Goal: Use online tool/utility: Utilize a website feature to perform a specific function

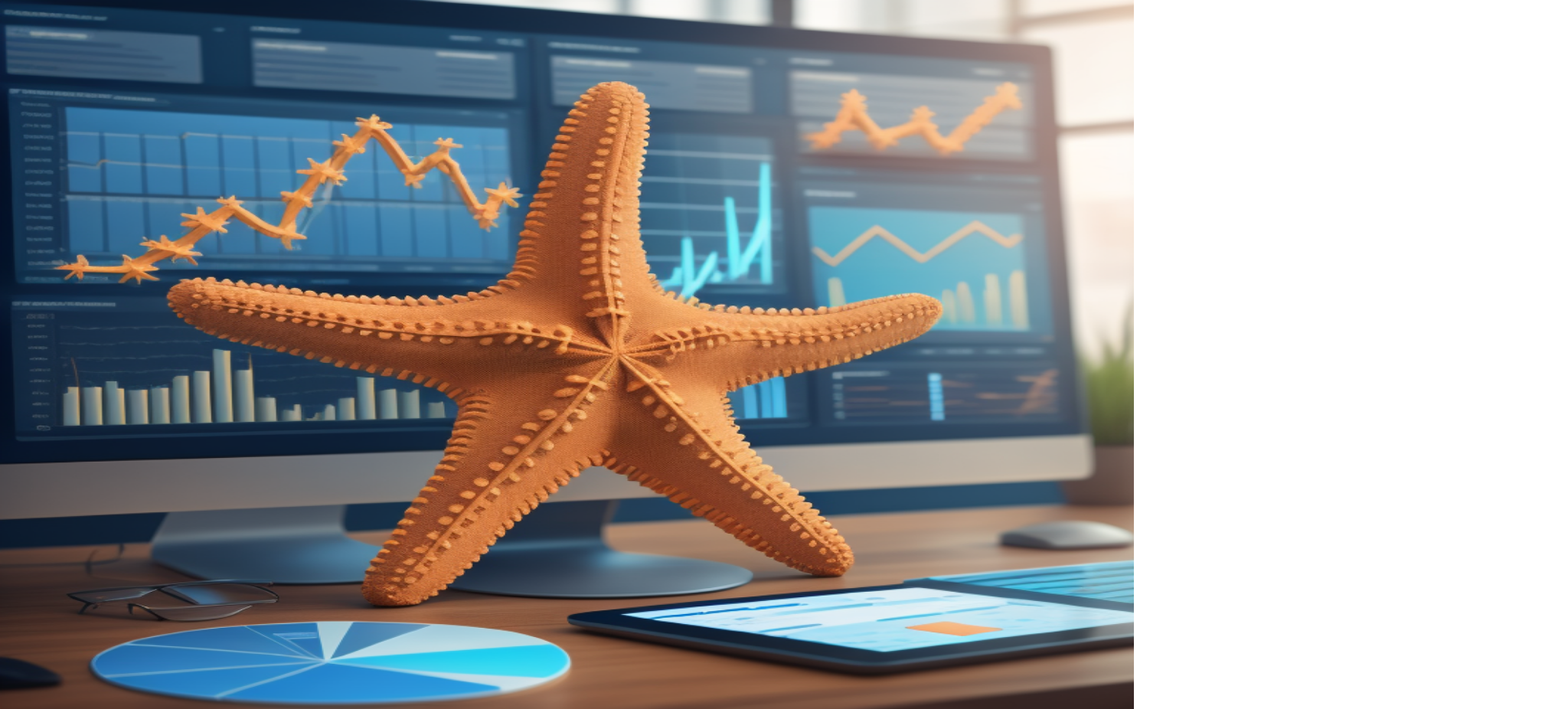
click at [1332, 226] on input "email" at bounding box center [1351, 225] width 276 height 30
type input "**********"
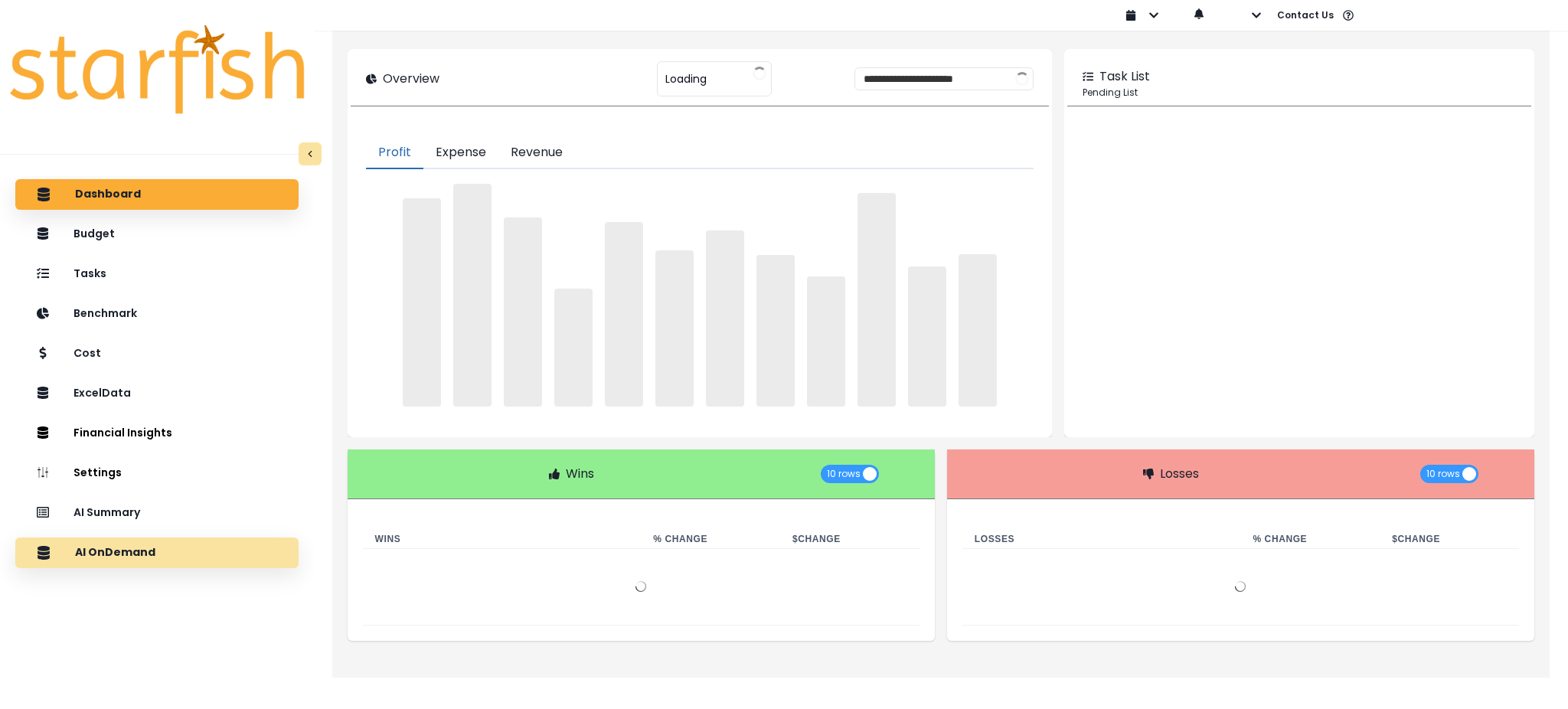
type input "********"
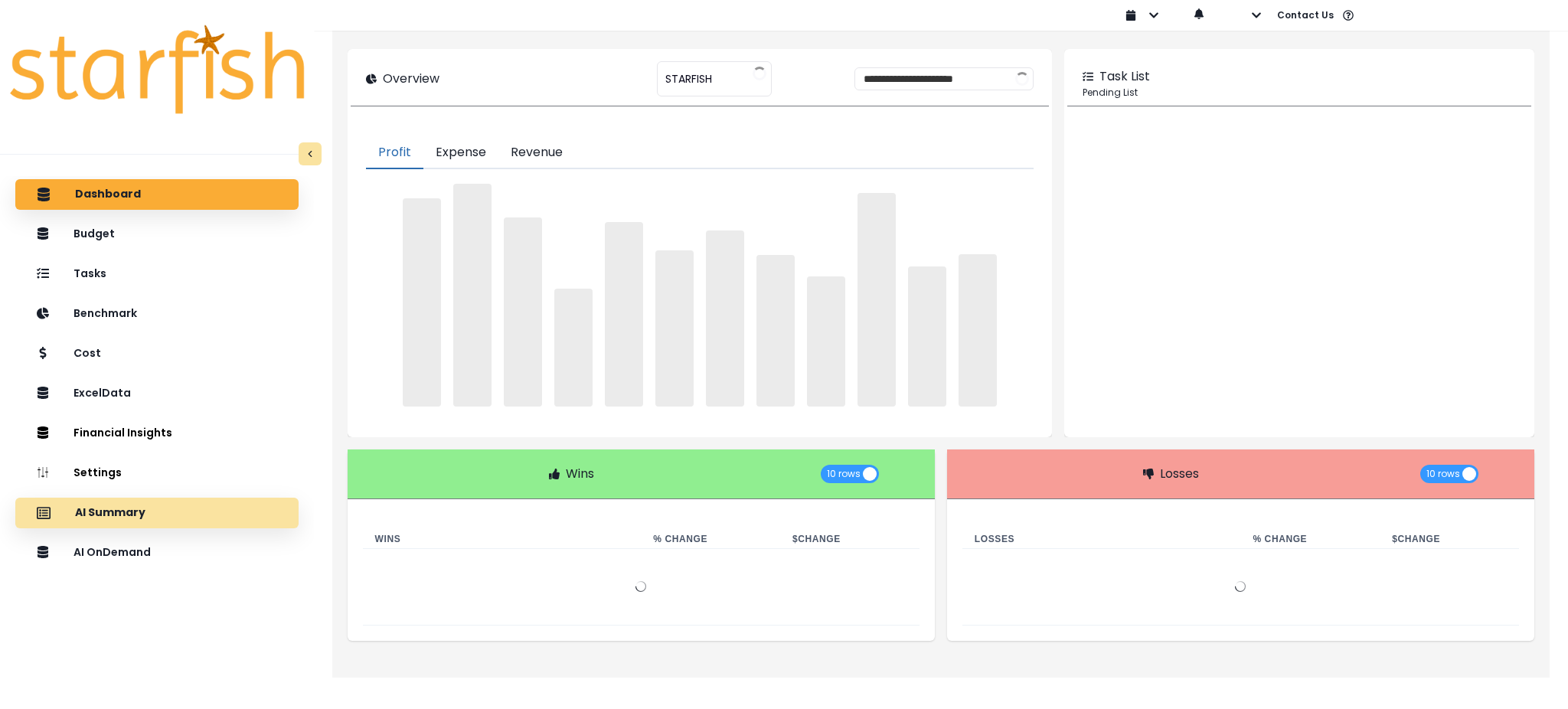
click at [229, 518] on div "AI Summary" at bounding box center [156, 512] width 258 height 32
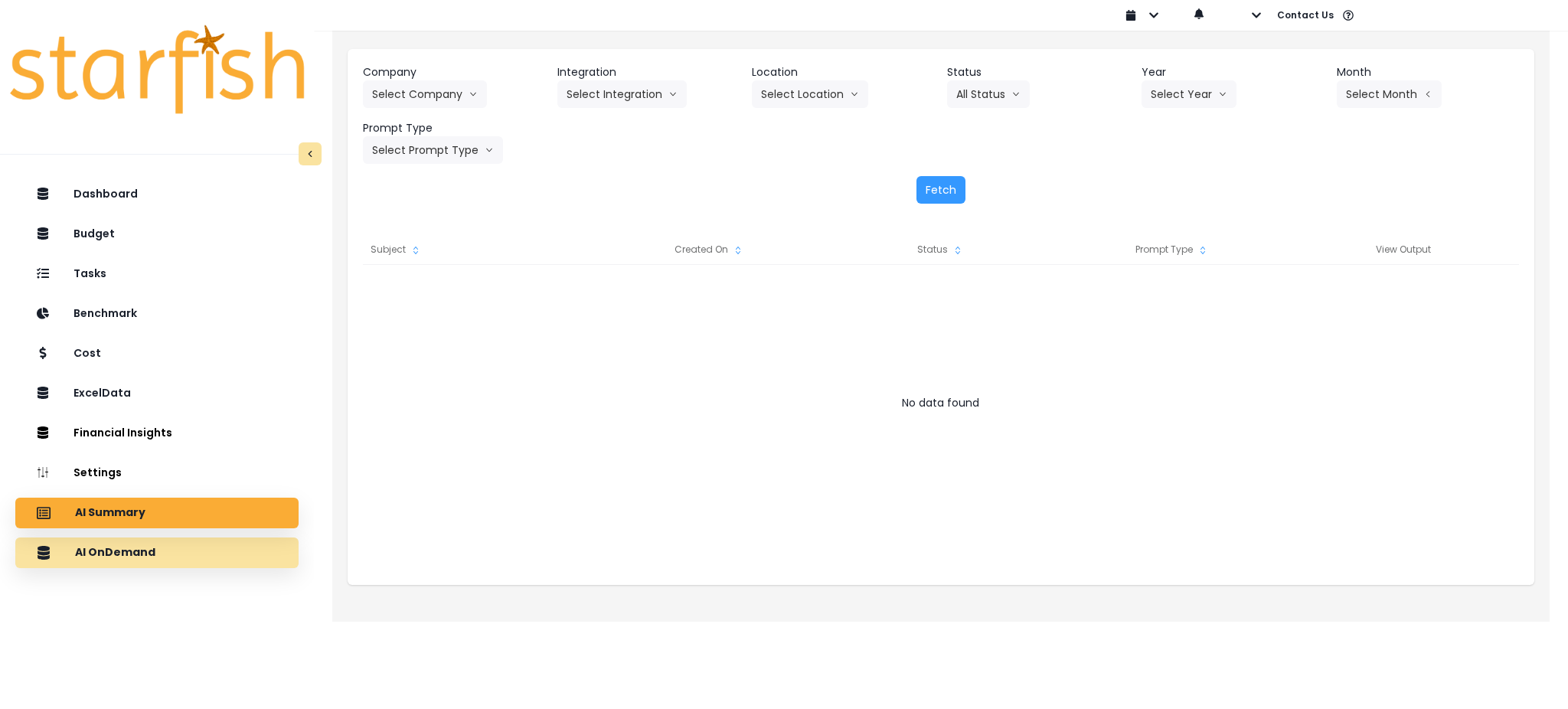
click at [251, 540] on div "AI OnDemand" at bounding box center [156, 552] width 258 height 32
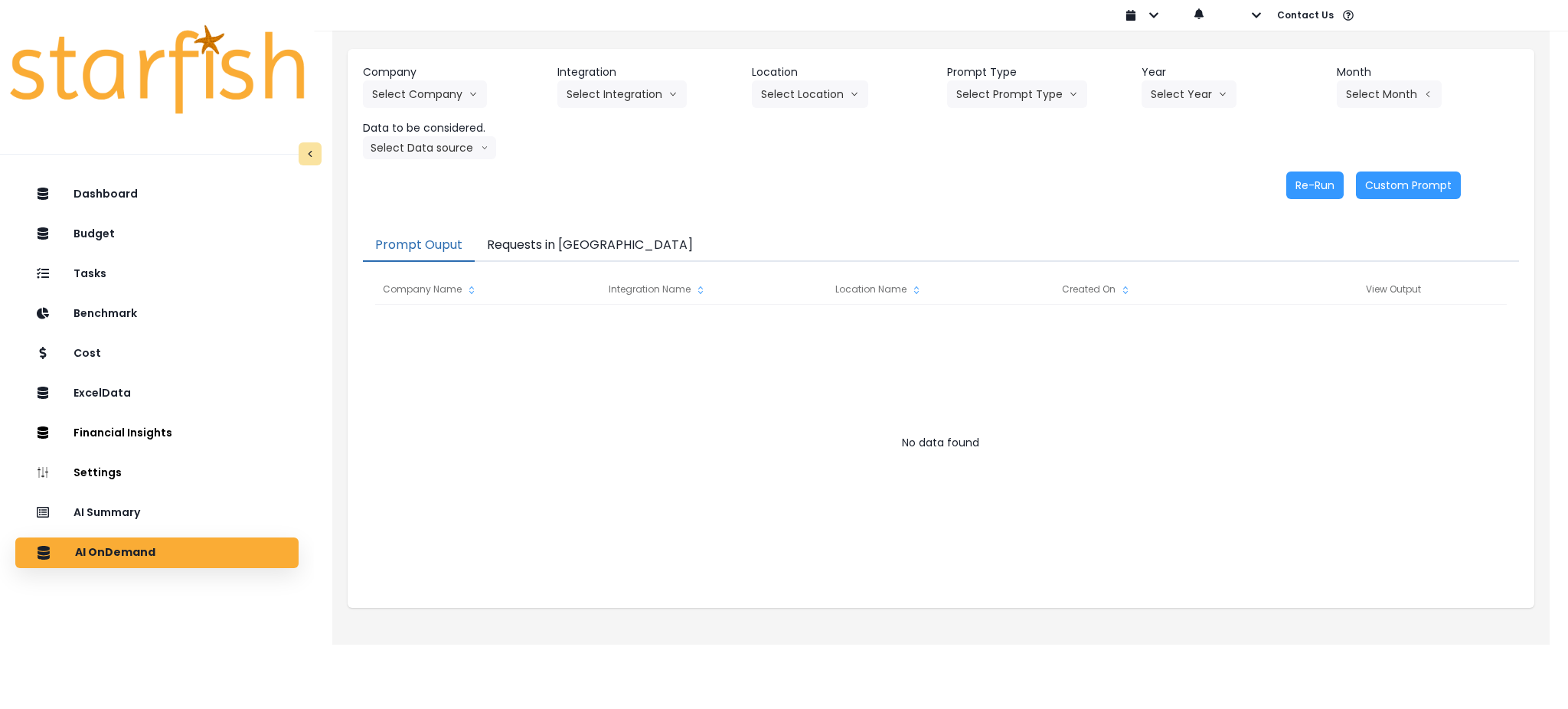
click at [519, 254] on button "Requests in [GEOGRAPHIC_DATA]" at bounding box center [590, 245] width 230 height 32
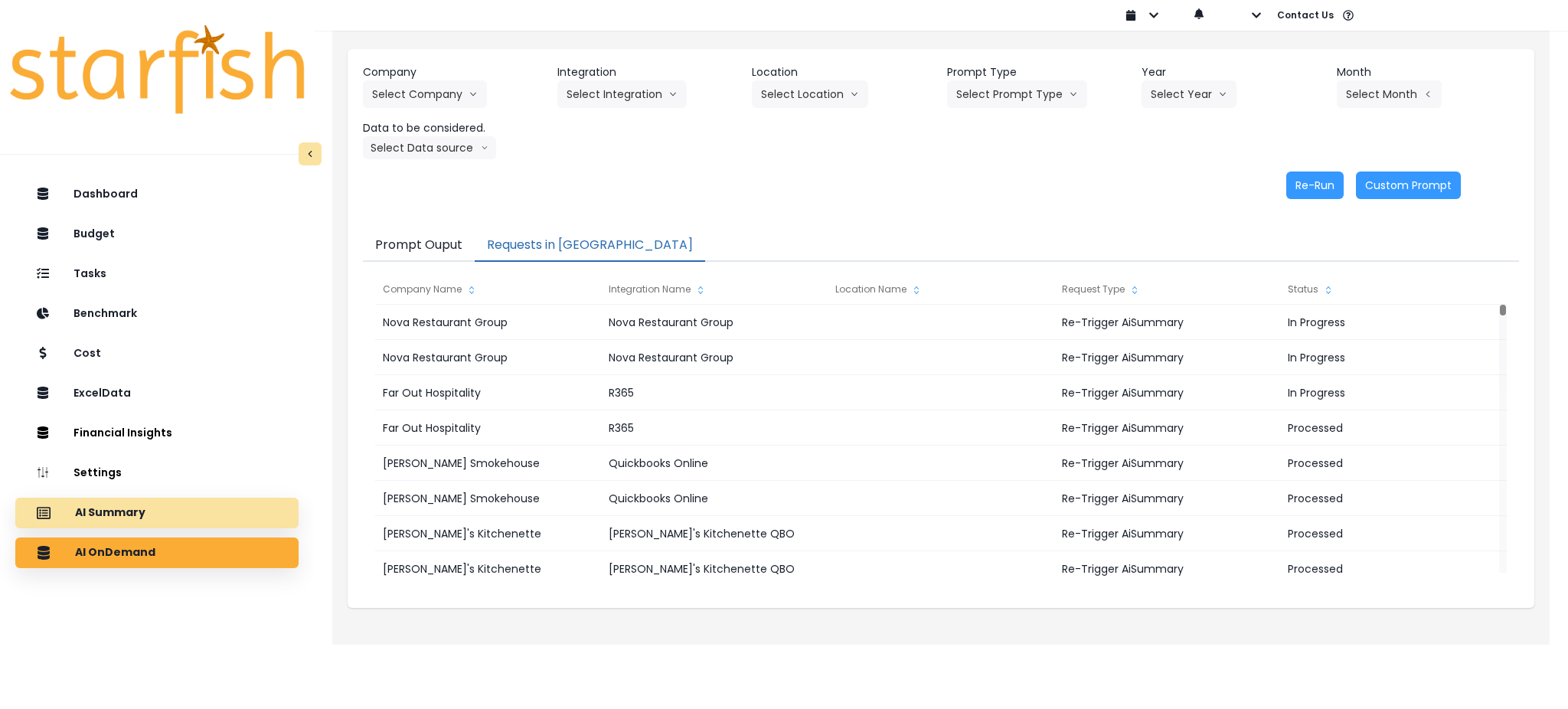
click at [149, 510] on div "AI Summary" at bounding box center [156, 512] width 258 height 32
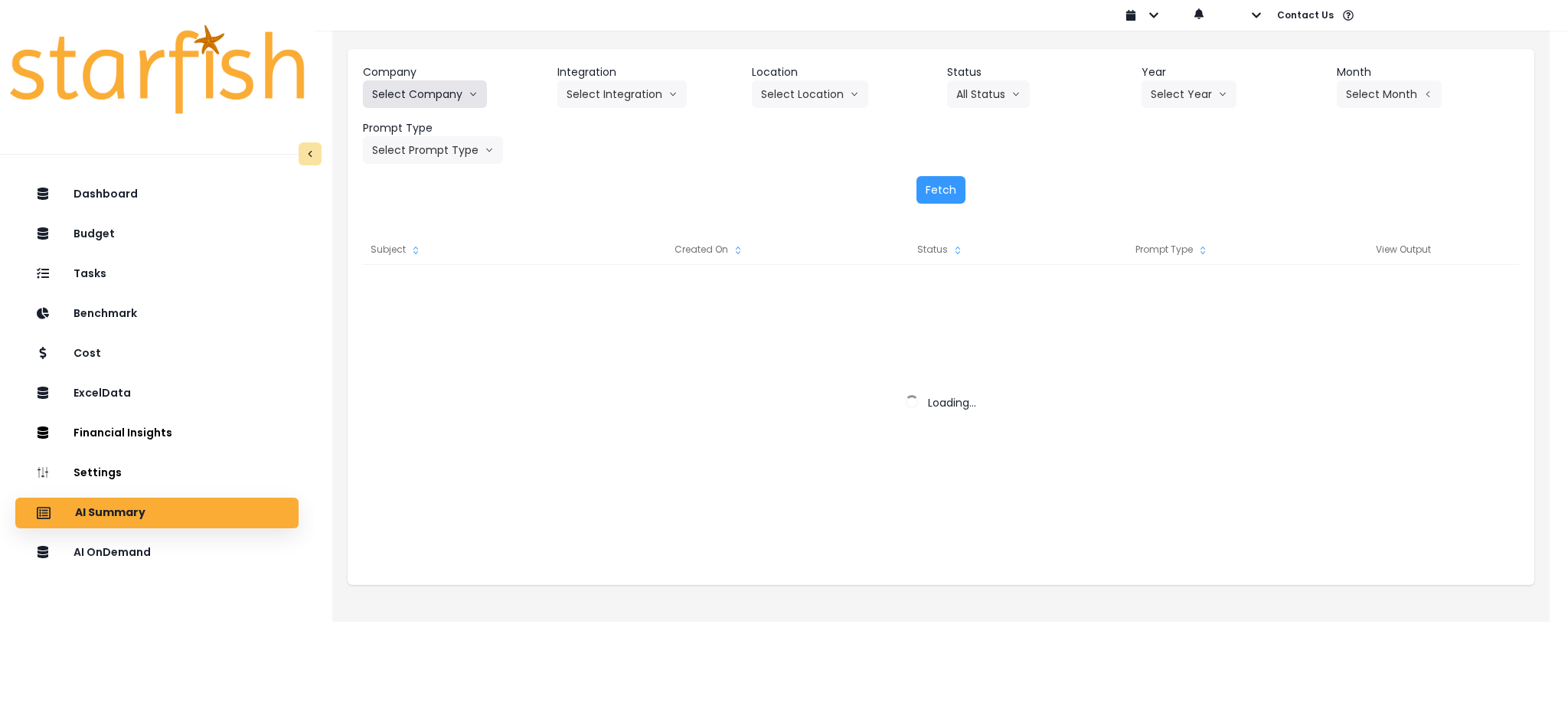
click at [446, 104] on button "Select Company" at bounding box center [425, 94] width 124 height 27
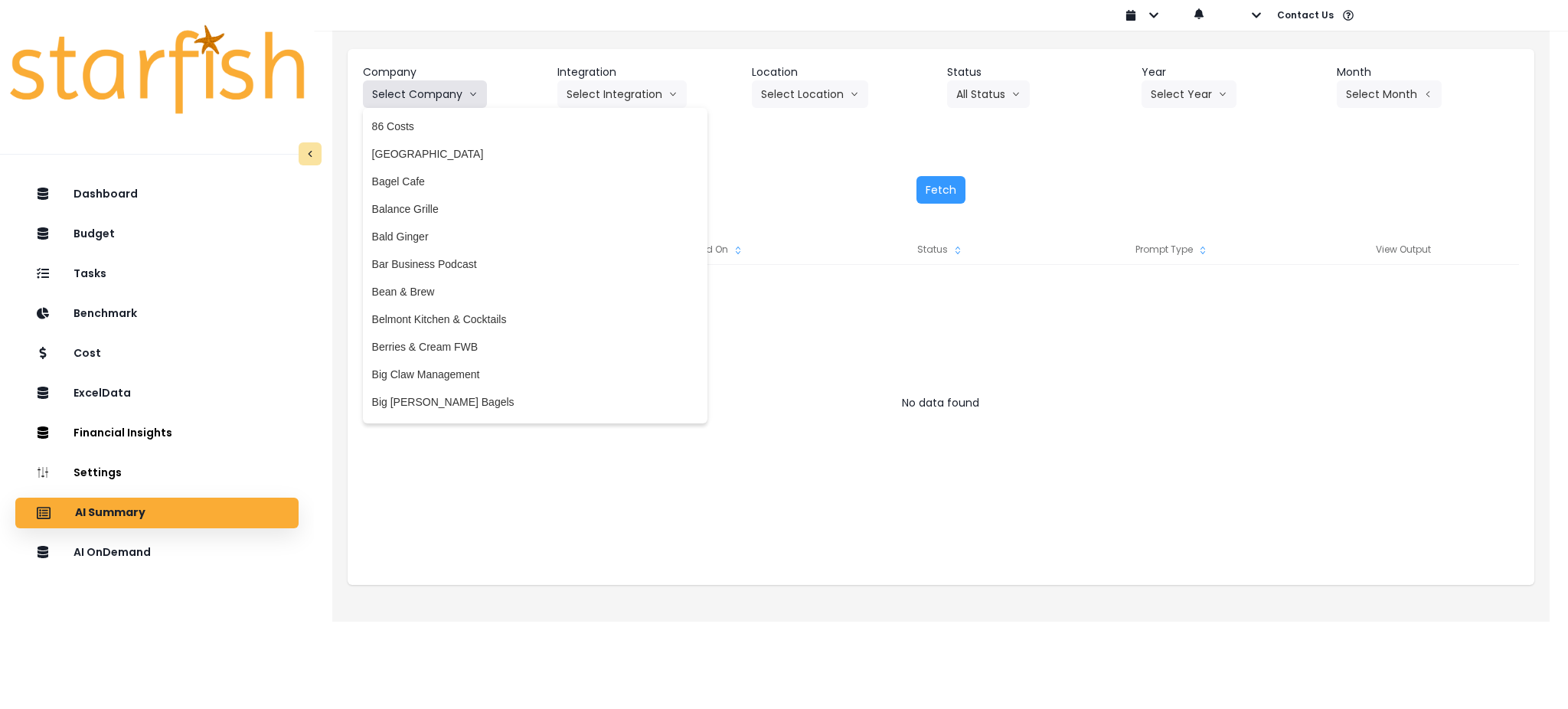
click at [472, 98] on icon "arrow down line" at bounding box center [473, 94] width 9 height 16
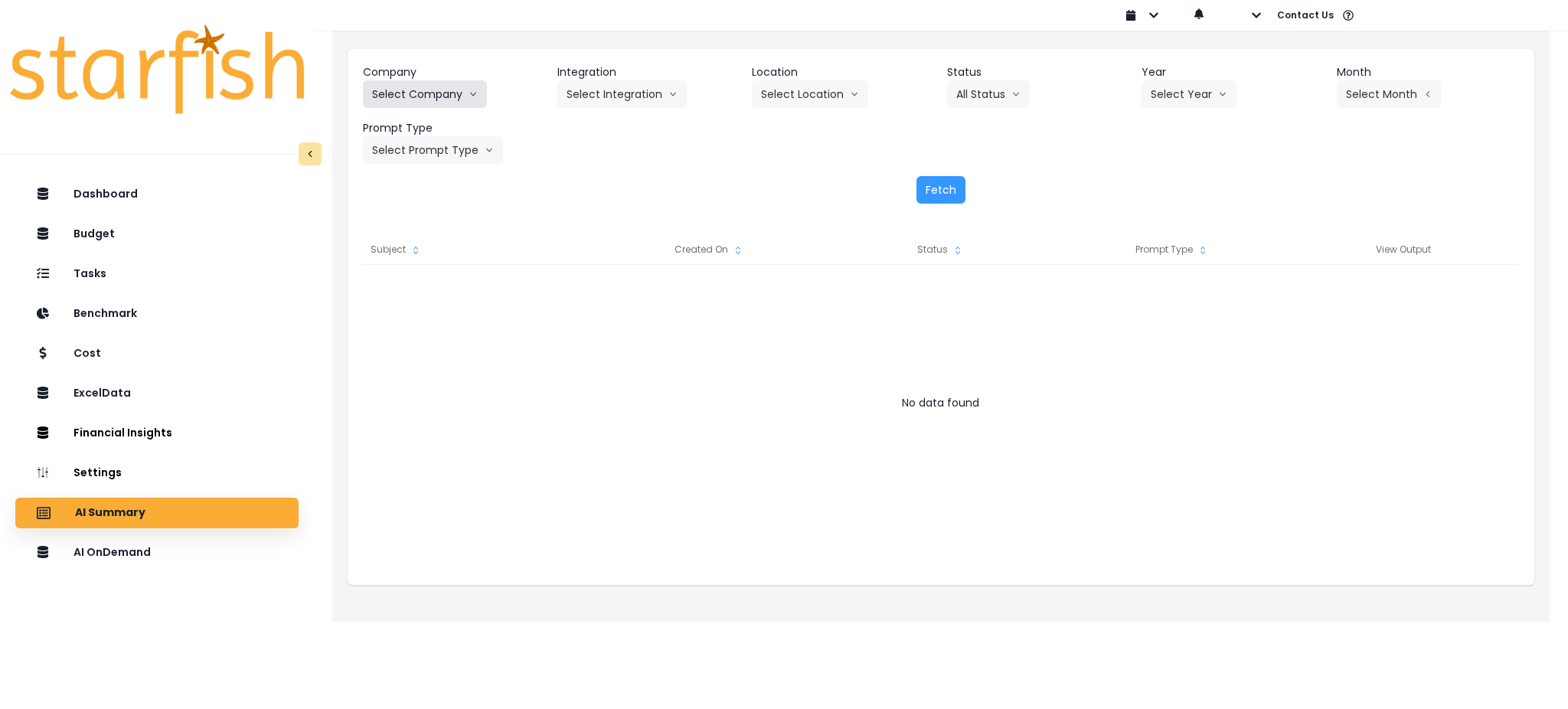
click at [472, 98] on icon "arrow down line" at bounding box center [473, 94] width 9 height 16
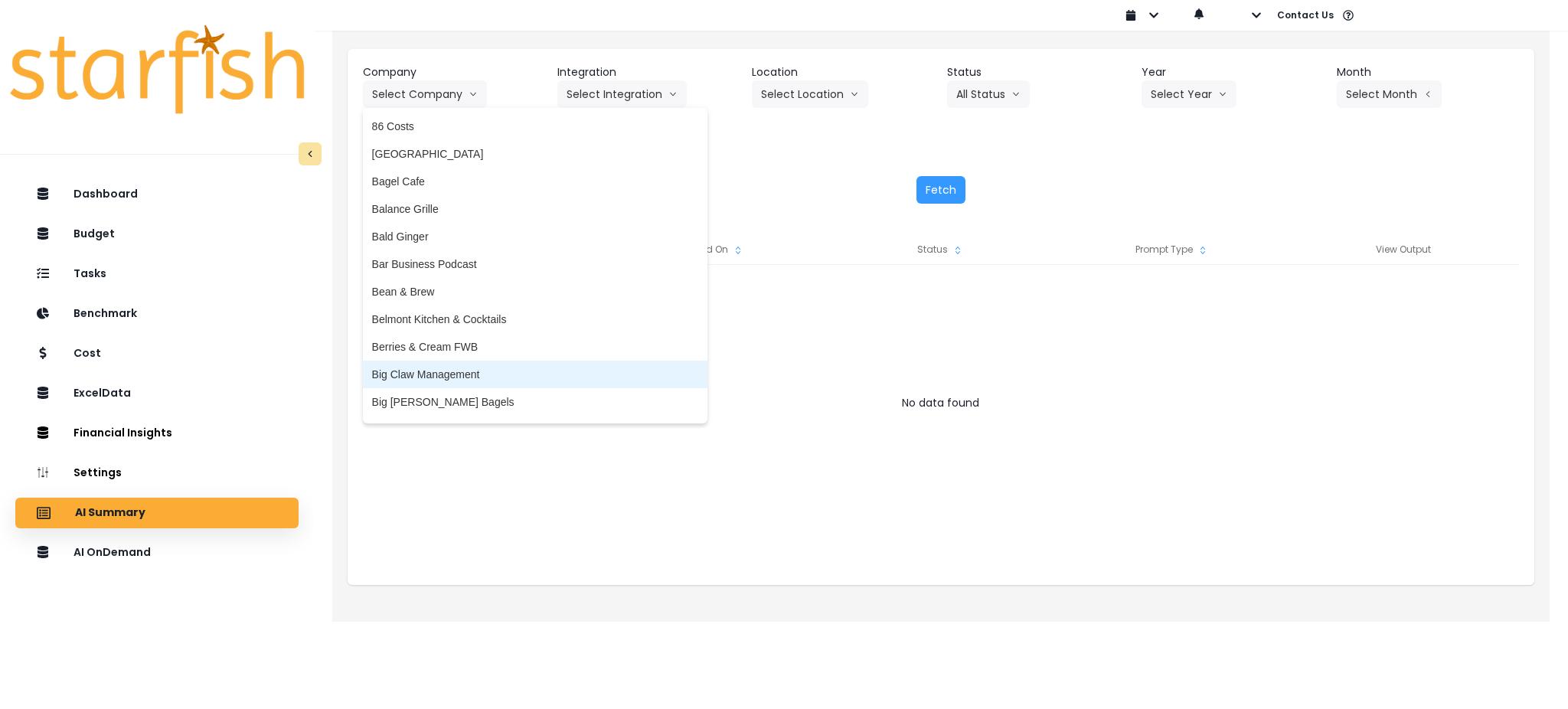
click at [463, 376] on span "Big Claw Management" at bounding box center [536, 375] width 326 height 16
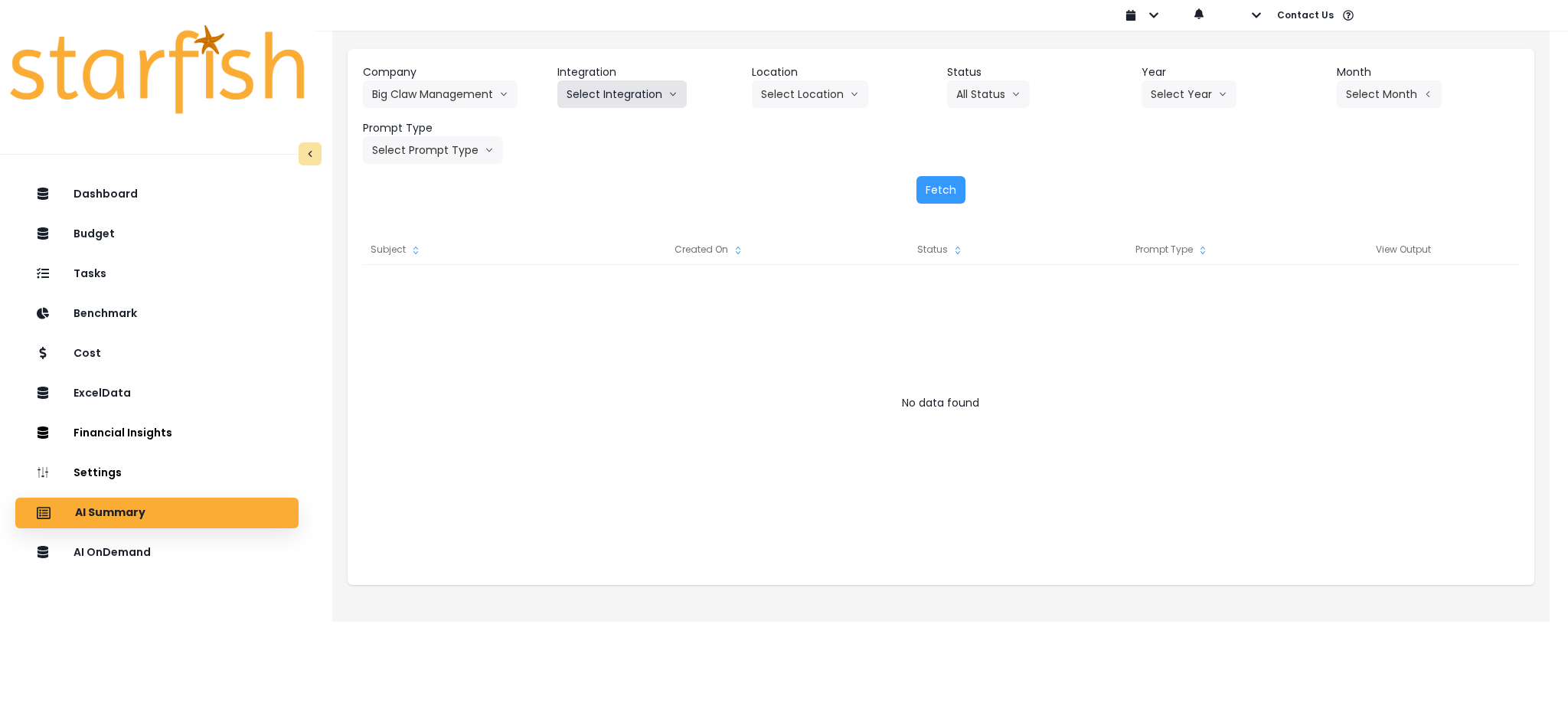
click at [637, 87] on button "Select Integration" at bounding box center [622, 94] width 130 height 27
click at [570, 129] on span "R365" at bounding box center [579, 126] width 25 height 16
click at [1192, 91] on button "Select Year" at bounding box center [1189, 94] width 95 height 27
click at [1170, 182] on span "2025" at bounding box center [1163, 182] width 23 height 16
click at [798, 91] on button "Select Location" at bounding box center [810, 94] width 116 height 27
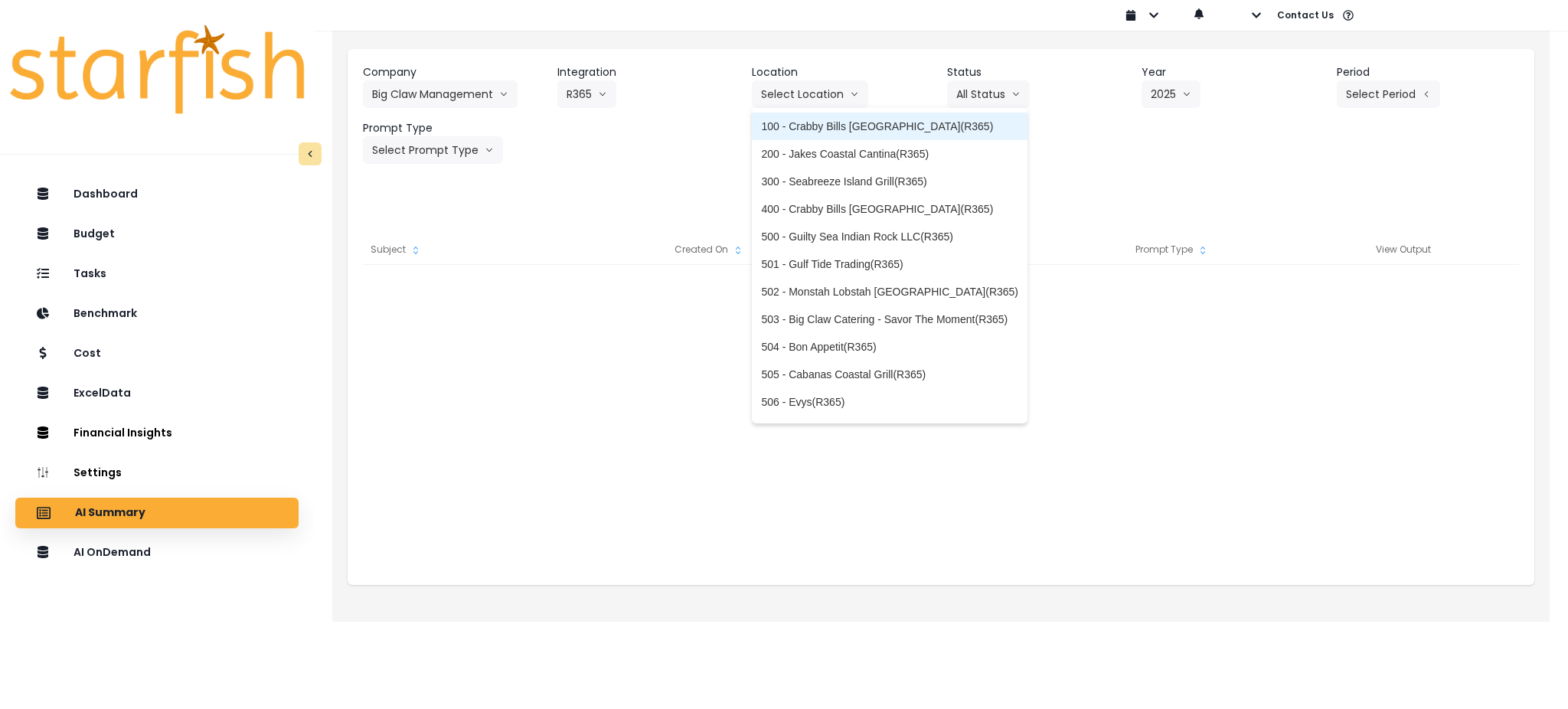
click at [801, 128] on span "100 - Crabby Bills [GEOGRAPHIC_DATA](R365)" at bounding box center [889, 126] width 257 height 16
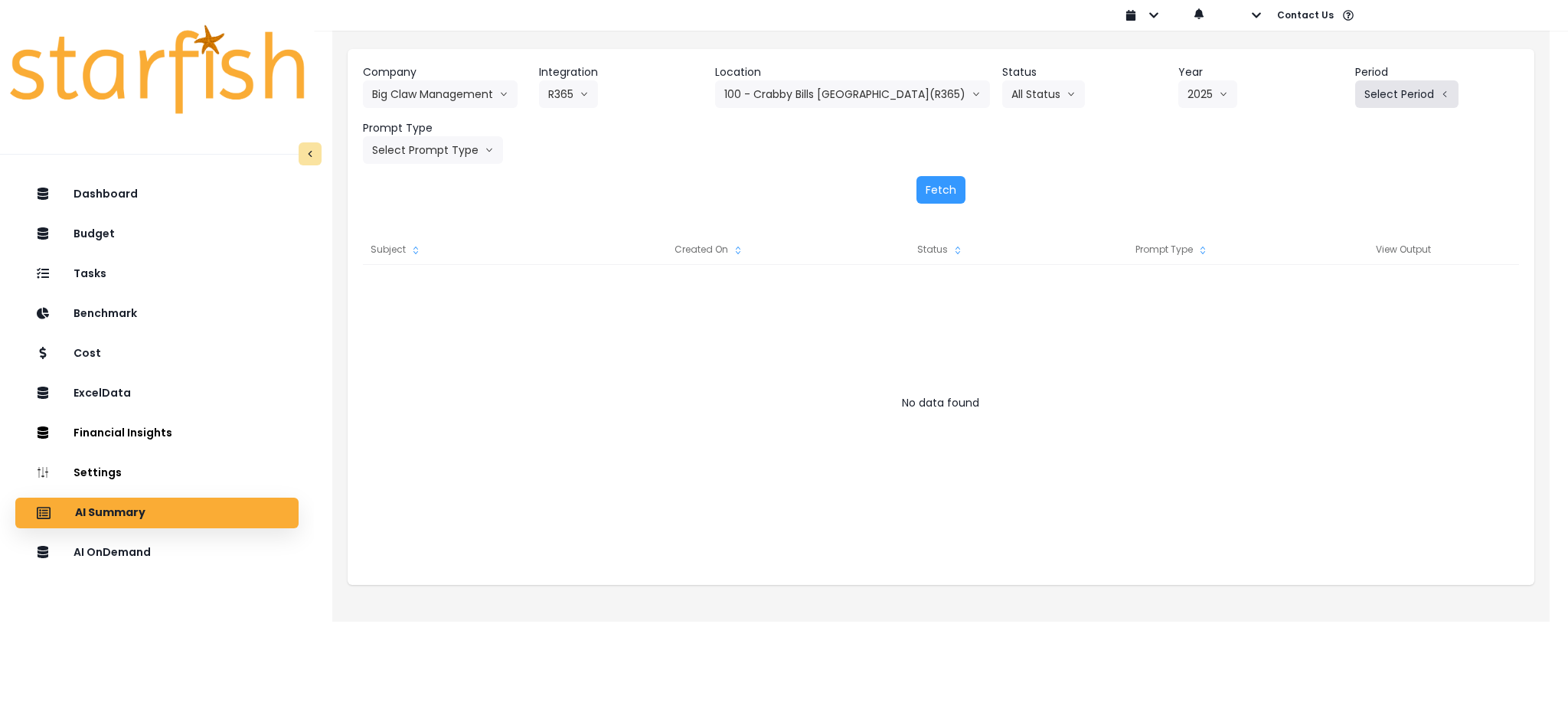
click at [1409, 92] on button "Select Period" at bounding box center [1407, 94] width 103 height 27
click at [1327, 287] on span "P8" at bounding box center [1336, 292] width 20 height 16
click at [424, 145] on button "Select Prompt Type" at bounding box center [433, 150] width 140 height 27
click at [416, 291] on span "Monthly Summary" at bounding box center [415, 293] width 87 height 16
click at [943, 190] on button "Fetch" at bounding box center [941, 190] width 49 height 27
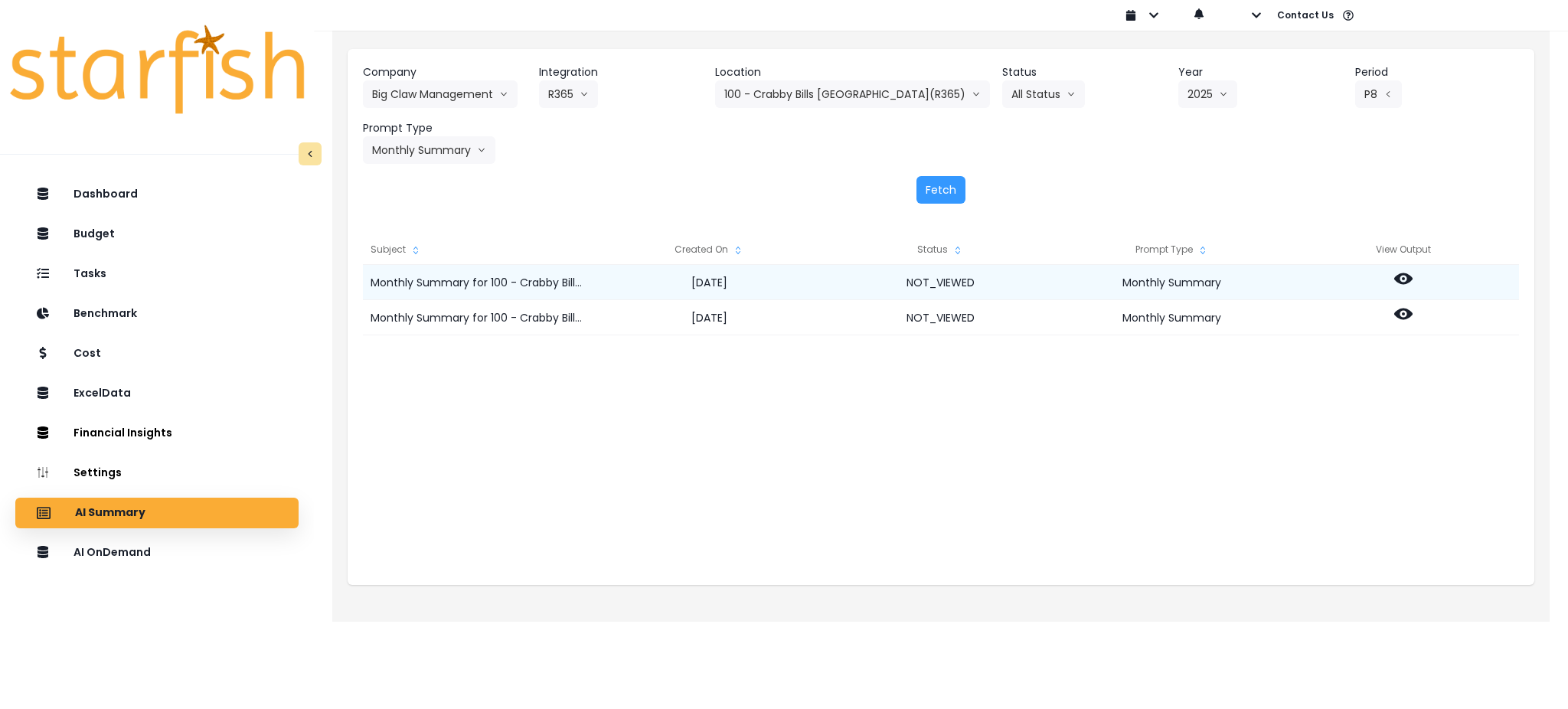
click at [1401, 280] on icon at bounding box center [1404, 279] width 19 height 19
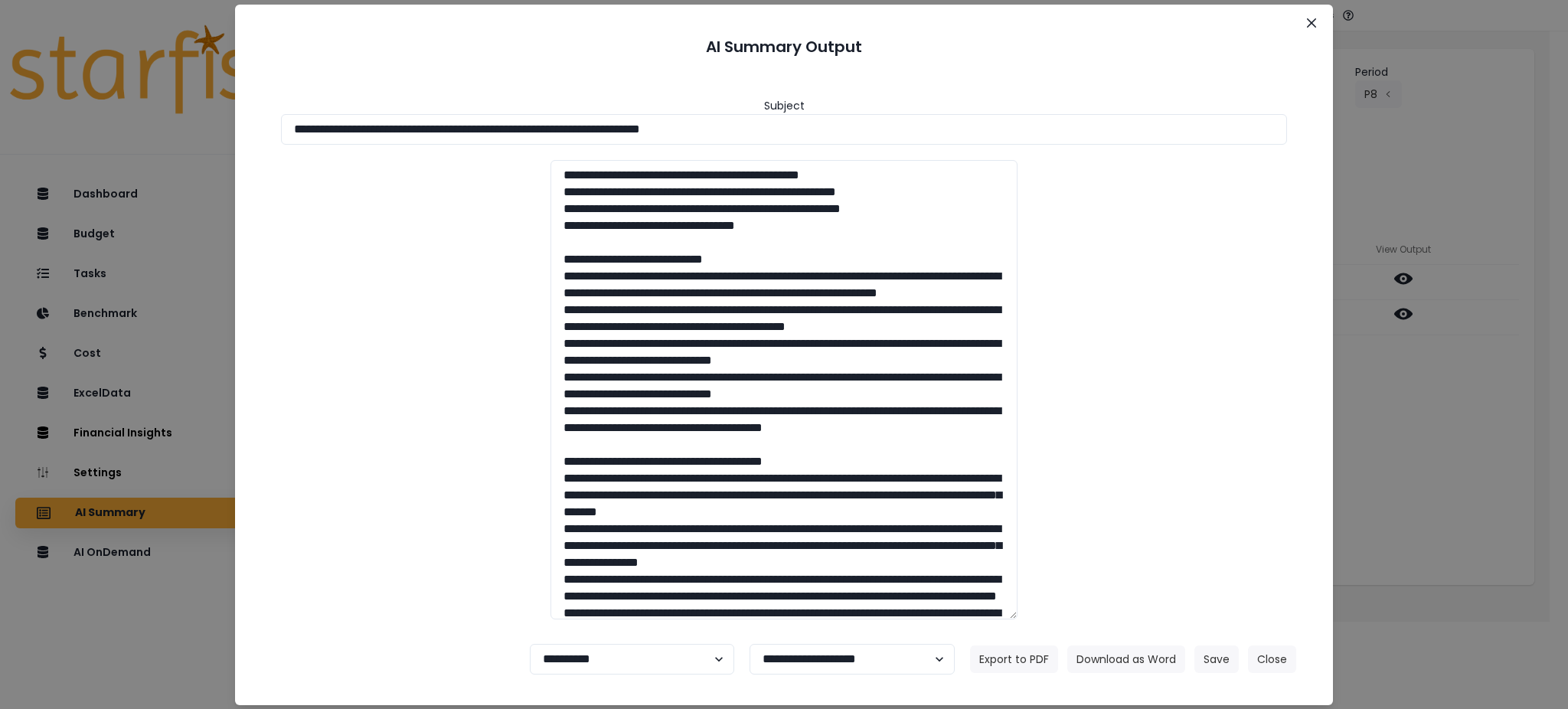
drag, startPoint x: 830, startPoint y: 136, endPoint x: 0, endPoint y: 99, distance: 830.8
click at [0, 99] on div "**********" at bounding box center [784, 354] width 1568 height 709
click at [1146, 666] on button "Download as Word" at bounding box center [1126, 659] width 118 height 27
click at [1395, 447] on div "**********" at bounding box center [784, 354] width 1568 height 709
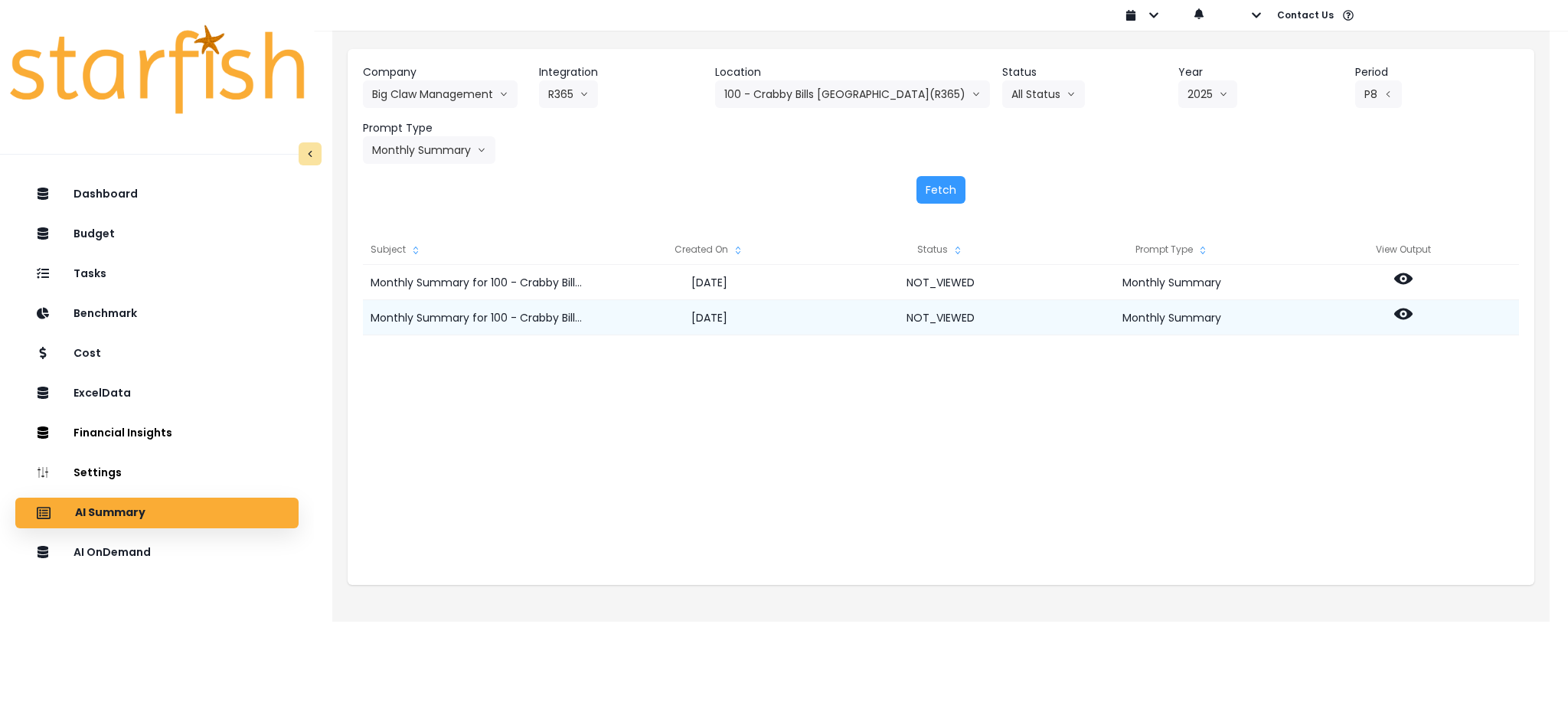
click at [1400, 320] on icon at bounding box center [1404, 314] width 19 height 19
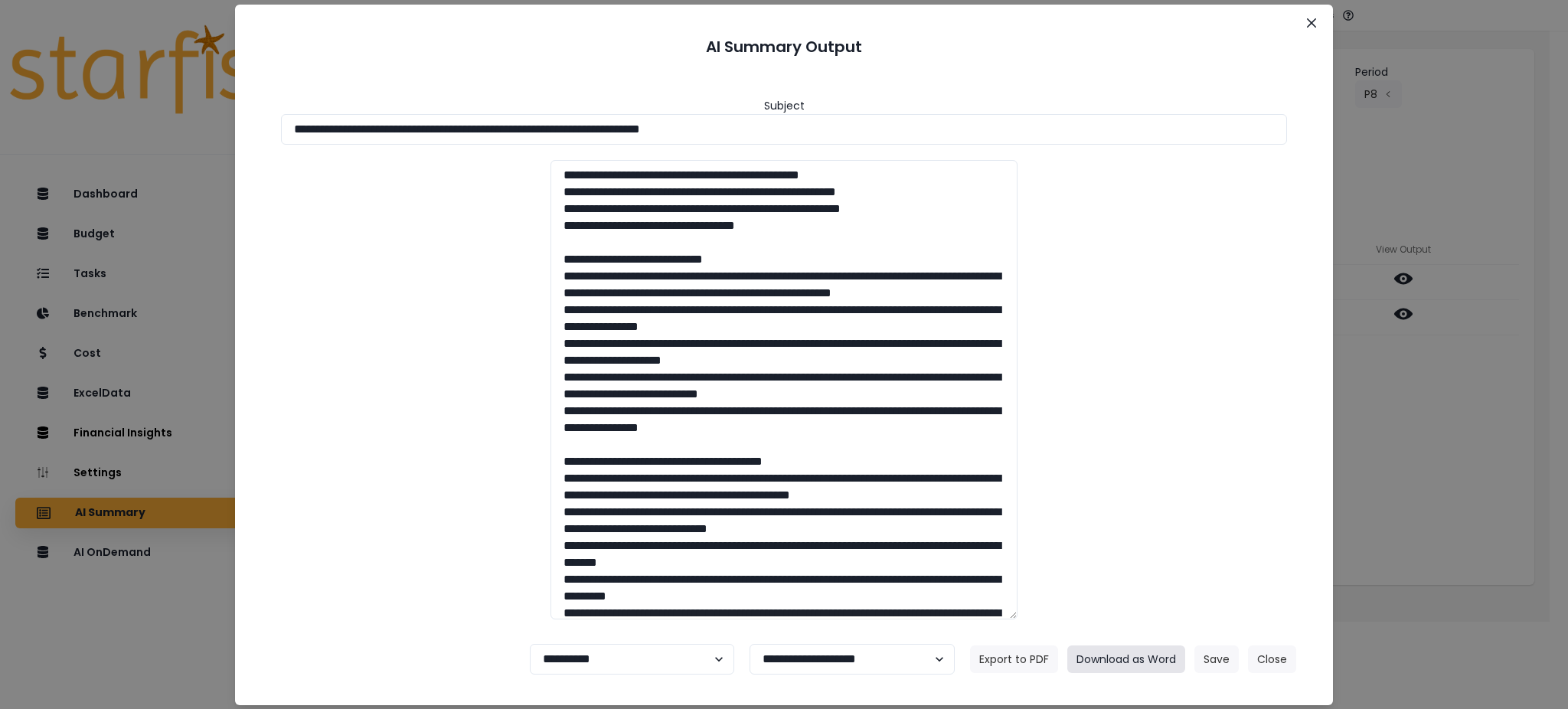
click at [1142, 663] on button "Download as Word" at bounding box center [1126, 659] width 118 height 27
click at [1266, 658] on button "Close" at bounding box center [1272, 659] width 48 height 27
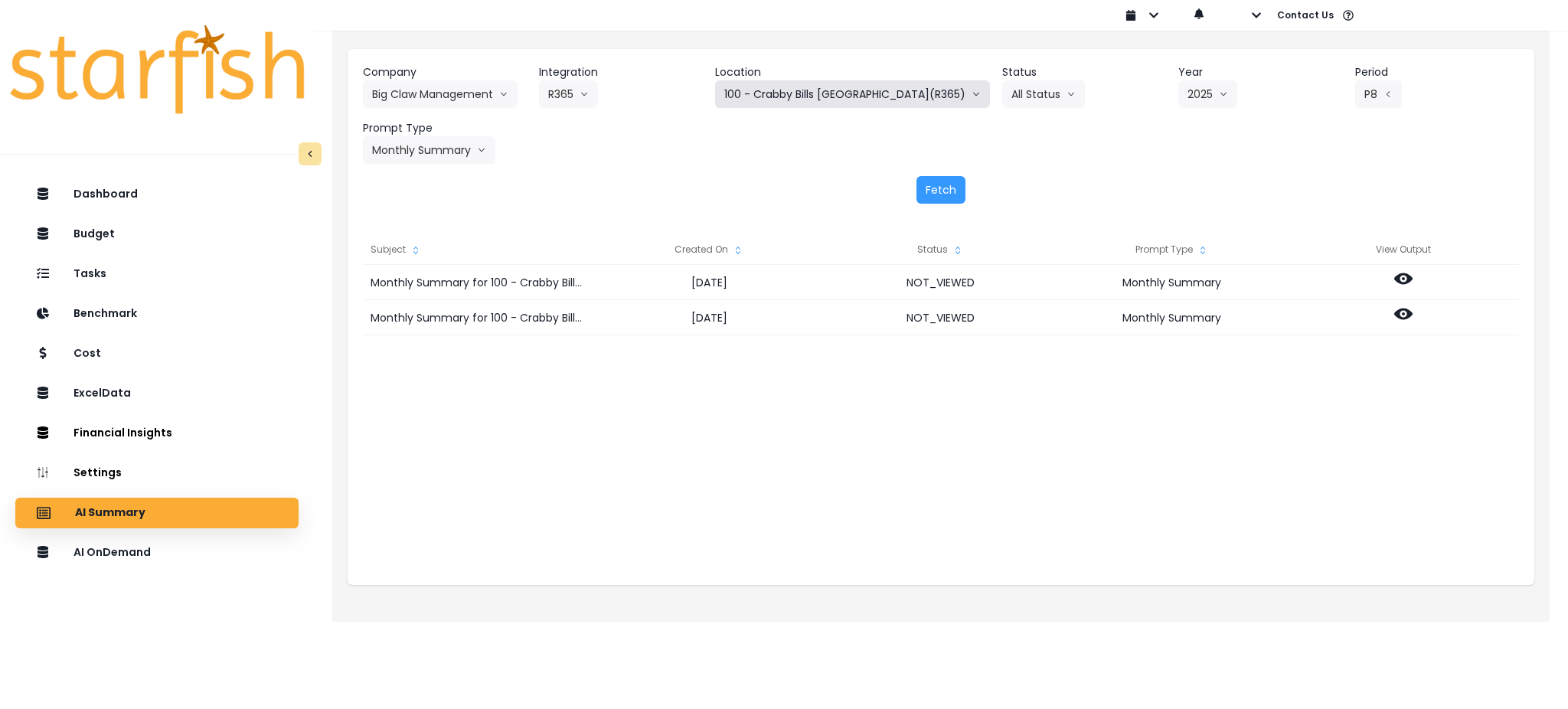
click at [864, 97] on button "100 - Crabby Bills [GEOGRAPHIC_DATA](R365)" at bounding box center [853, 94] width 275 height 27
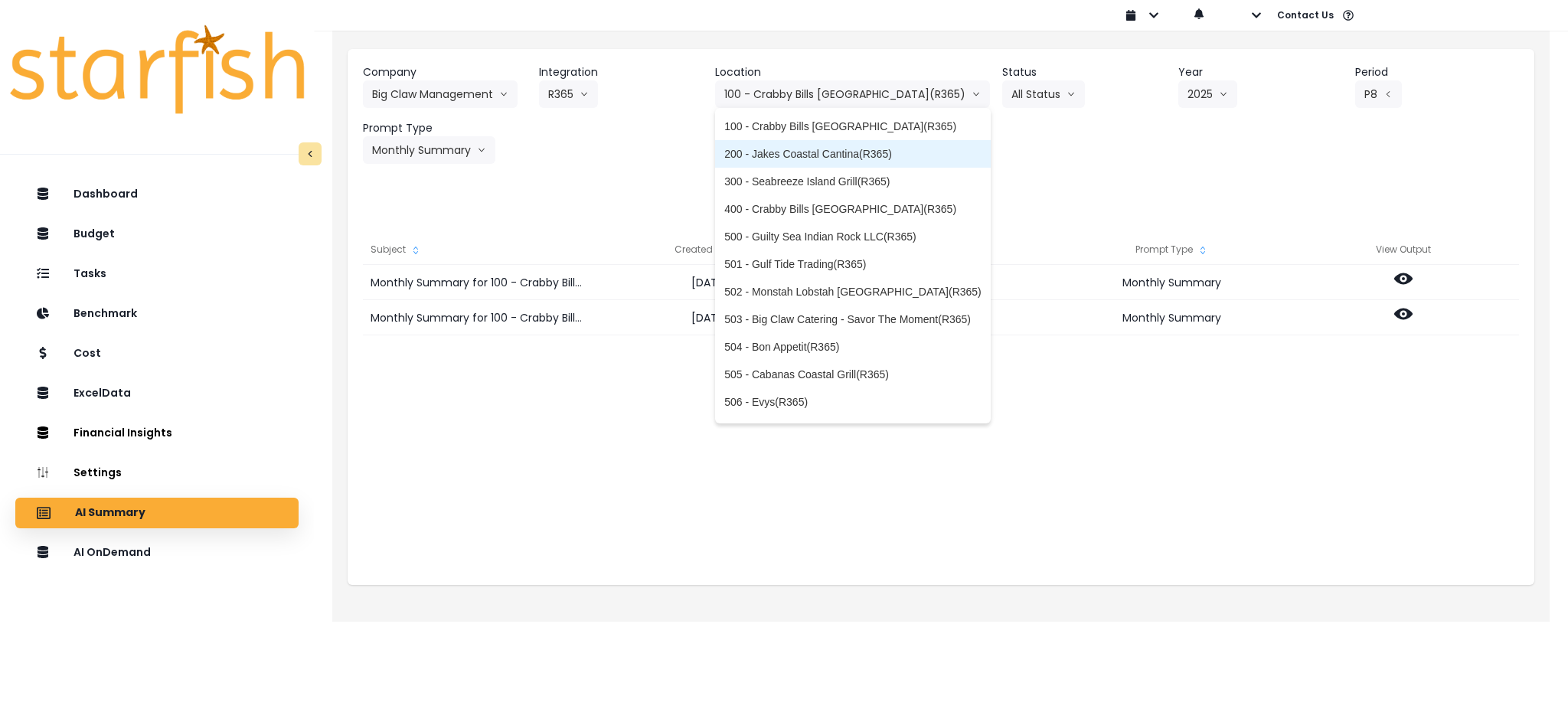
click at [836, 148] on span "200 - Jakes Coastal Cantina(R365)" at bounding box center [853, 154] width 257 height 16
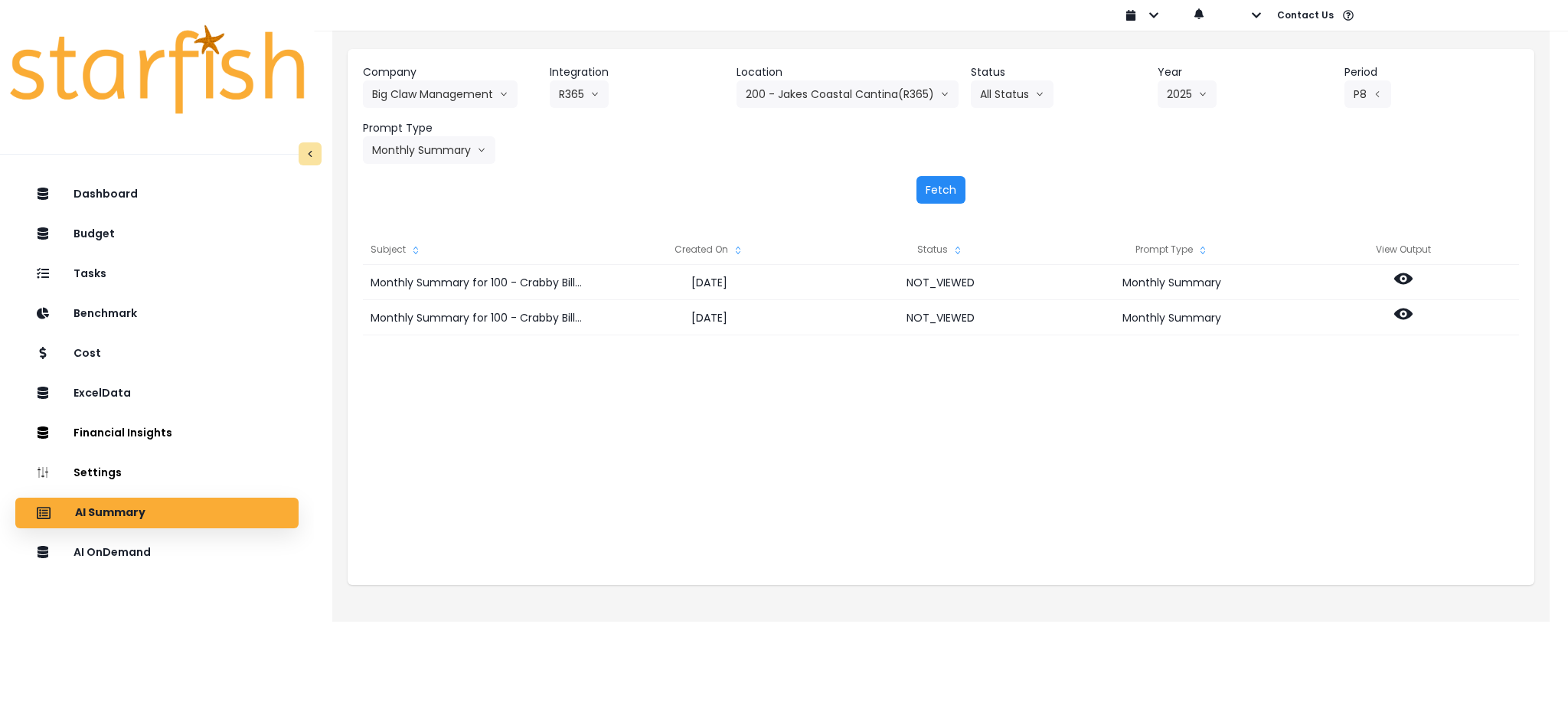
click at [943, 185] on button "Fetch" at bounding box center [941, 190] width 49 height 27
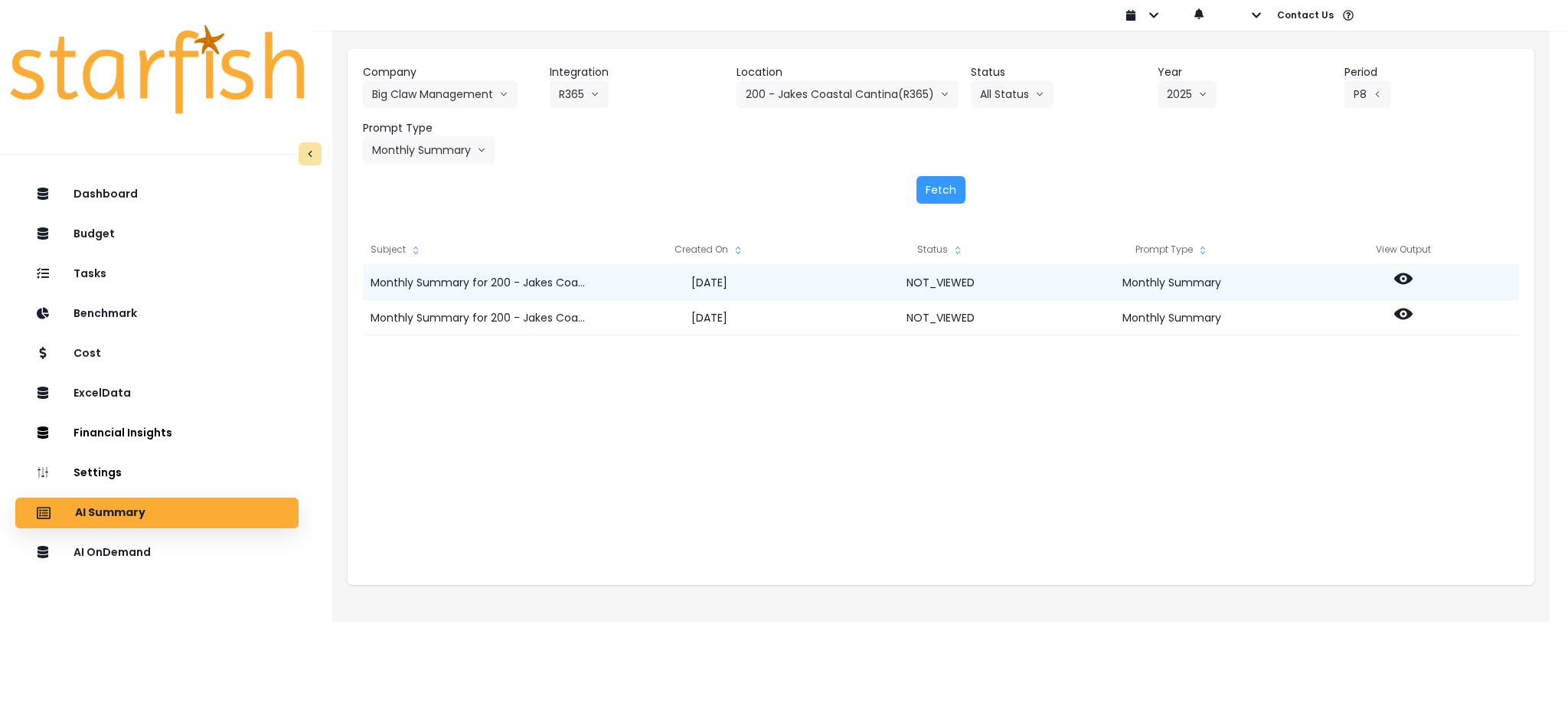
click at [1399, 274] on icon at bounding box center [1404, 279] width 19 height 12
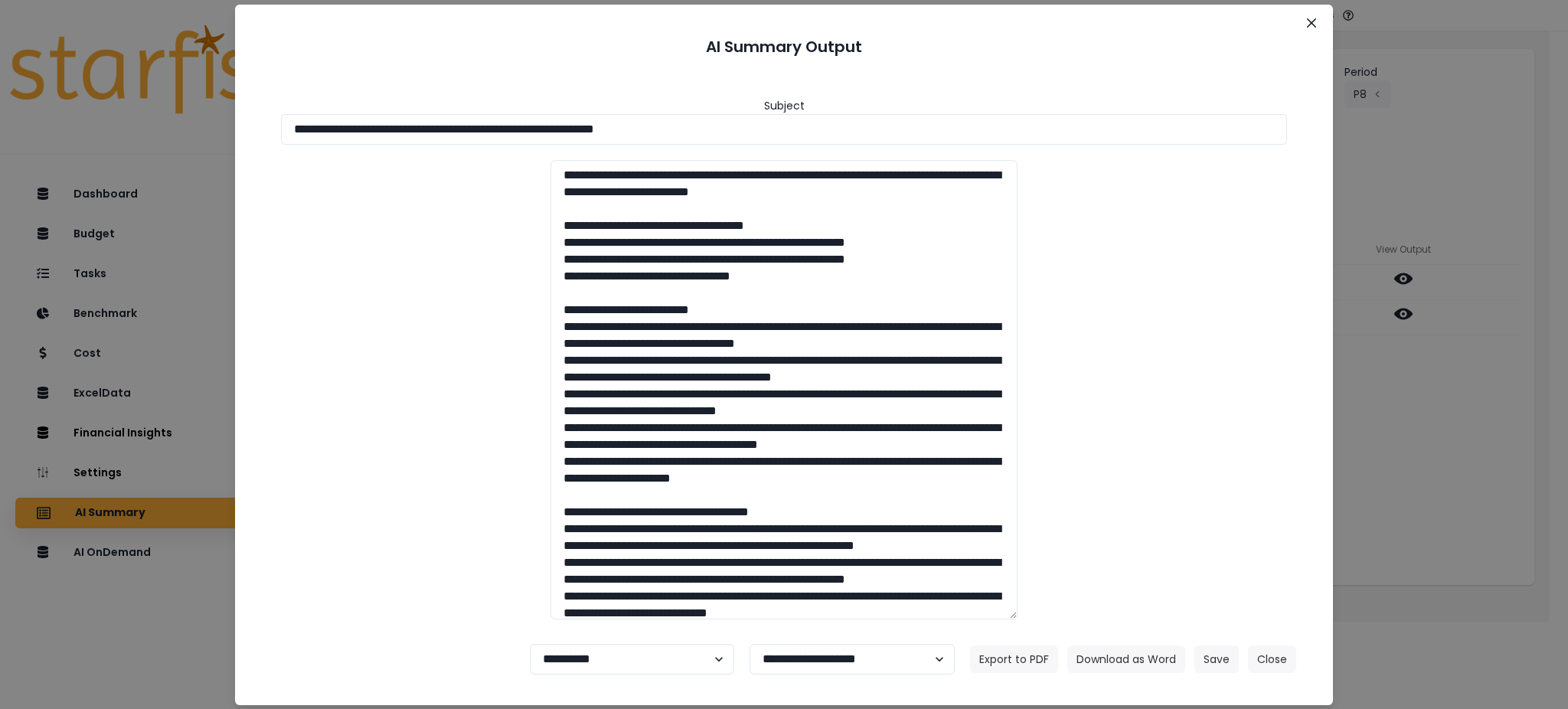
drag, startPoint x: 772, startPoint y: 141, endPoint x: 169, endPoint y: 126, distance: 603.2
click at [169, 126] on div "**********" at bounding box center [784, 354] width 1568 height 709
click at [1107, 659] on button "Download as Word" at bounding box center [1126, 659] width 118 height 27
click at [1327, 666] on section "**********" at bounding box center [784, 354] width 1098 height 700
click at [1382, 379] on div "**********" at bounding box center [784, 354] width 1568 height 709
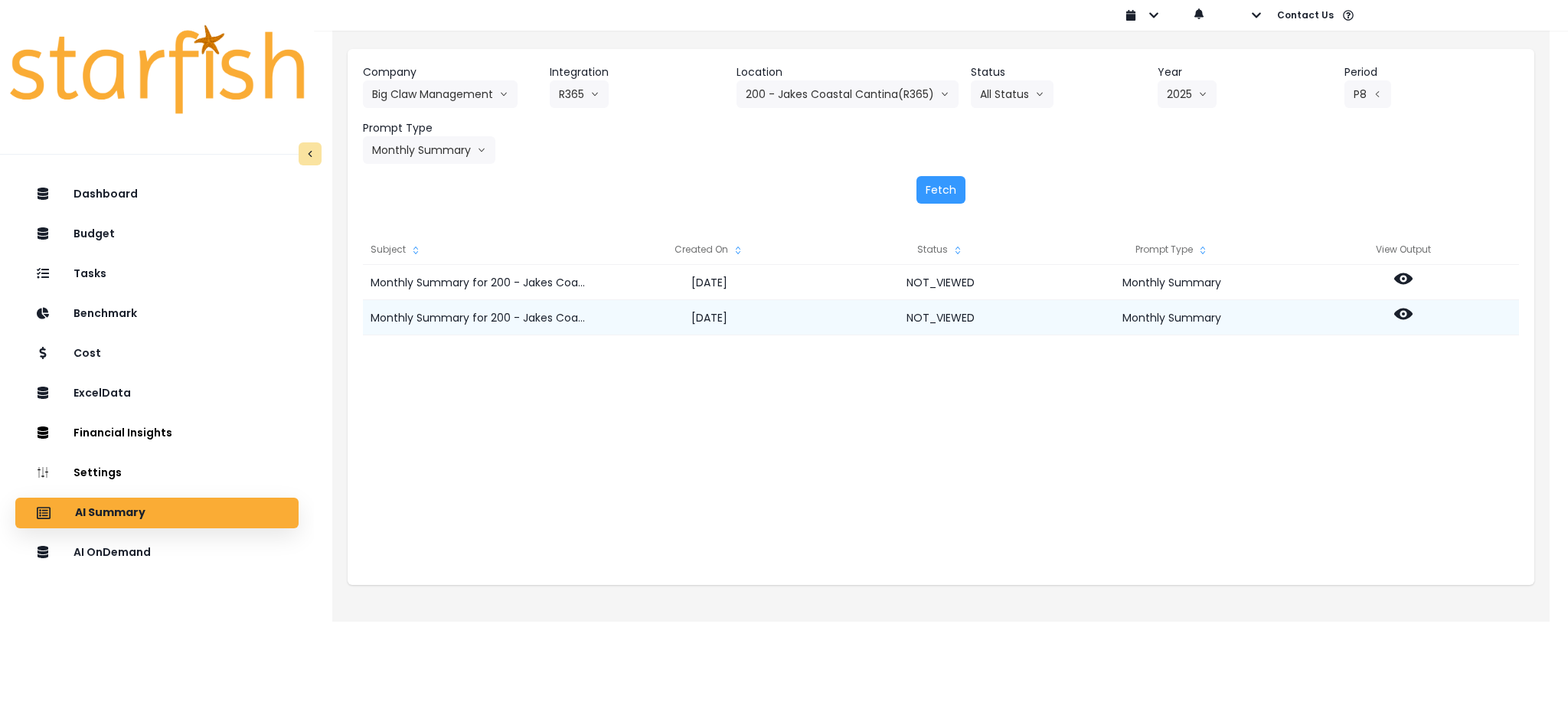
click at [1409, 312] on icon at bounding box center [1404, 314] width 19 height 12
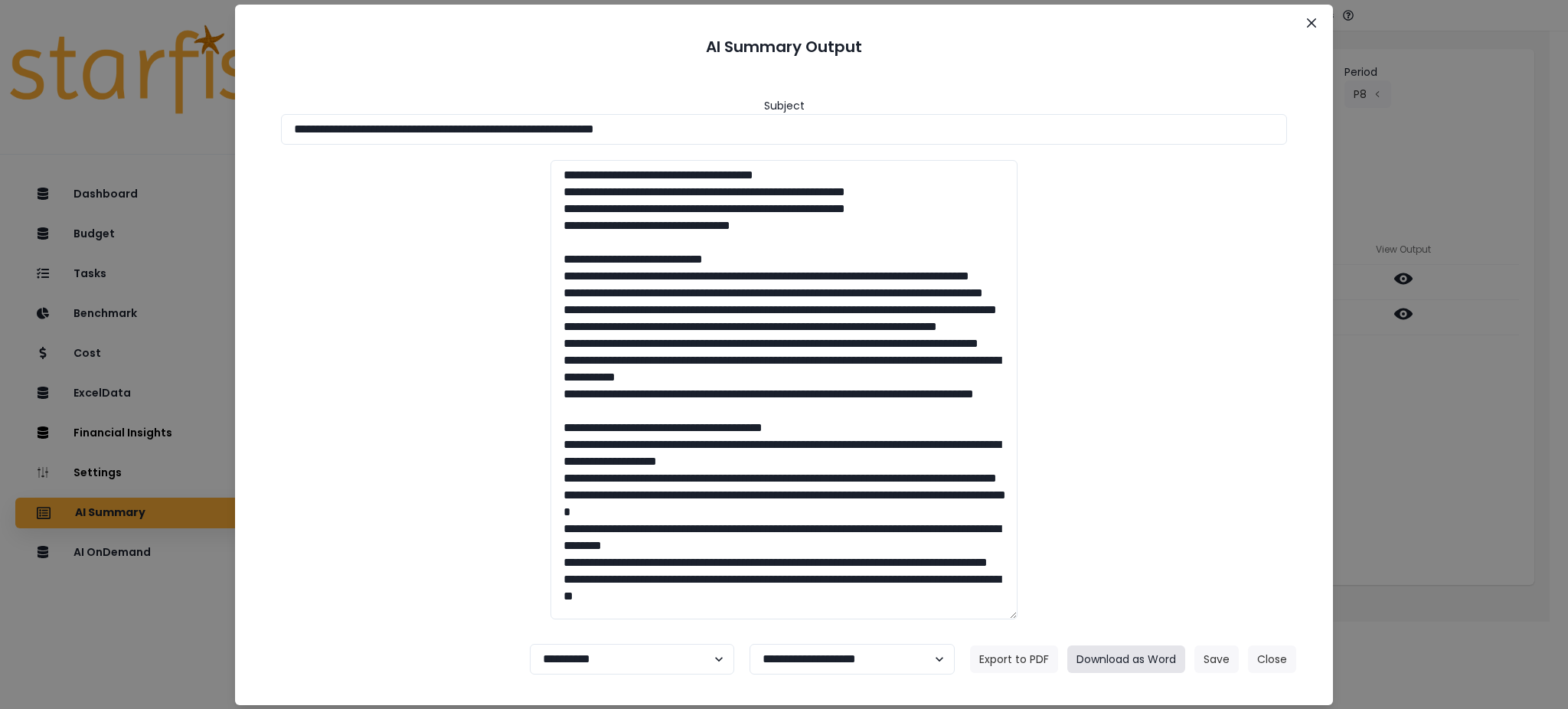
click at [1124, 661] on button "Download as Word" at bounding box center [1126, 659] width 118 height 27
drag, startPoint x: 758, startPoint y: 133, endPoint x: 46, endPoint y: 79, distance: 714.0
click at [46, 79] on div "**********" at bounding box center [784, 354] width 1568 height 709
click at [1101, 647] on button "Download as Word" at bounding box center [1126, 659] width 118 height 27
drag, startPoint x: 1263, startPoint y: 665, endPoint x: 1228, endPoint y: 515, distance: 154.0
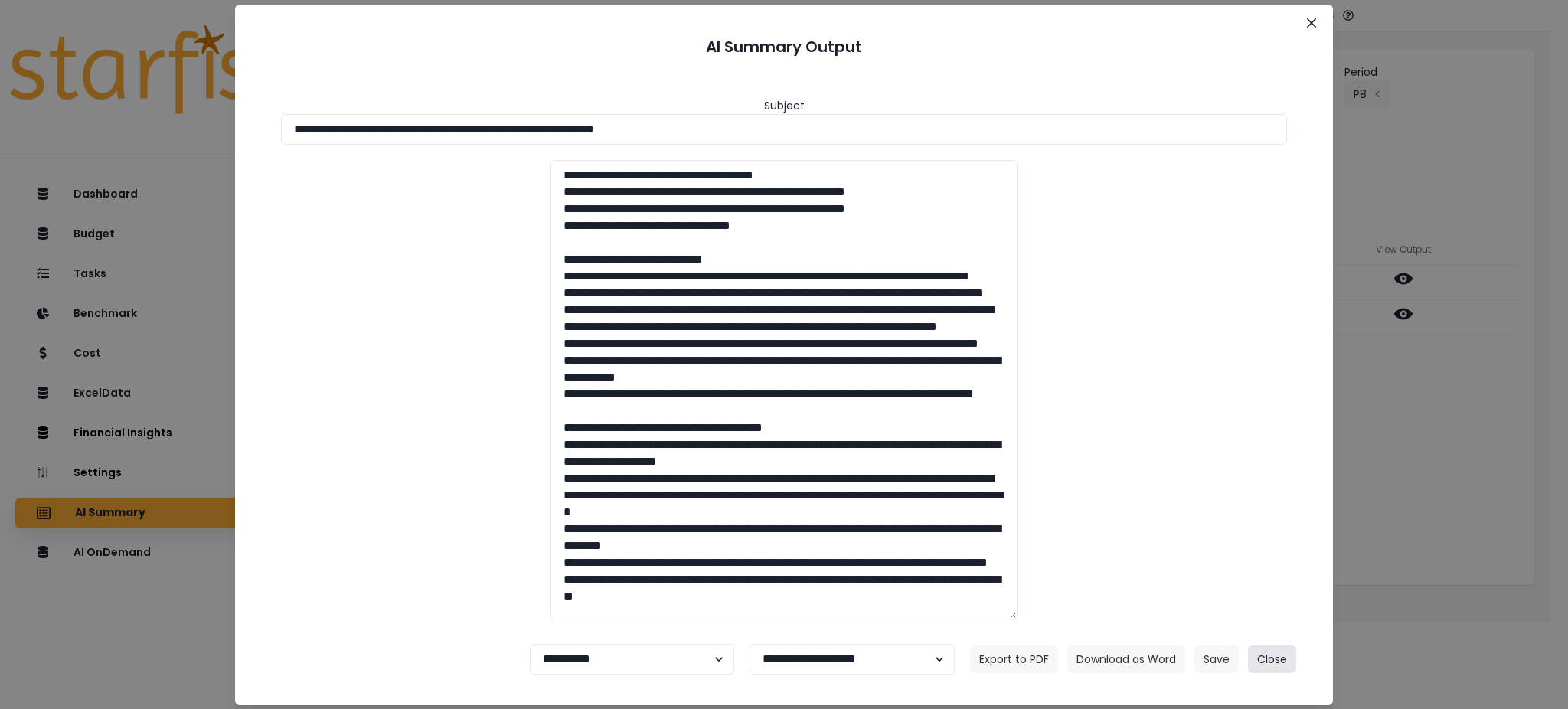
click at [1263, 665] on button "Close" at bounding box center [1272, 659] width 48 height 27
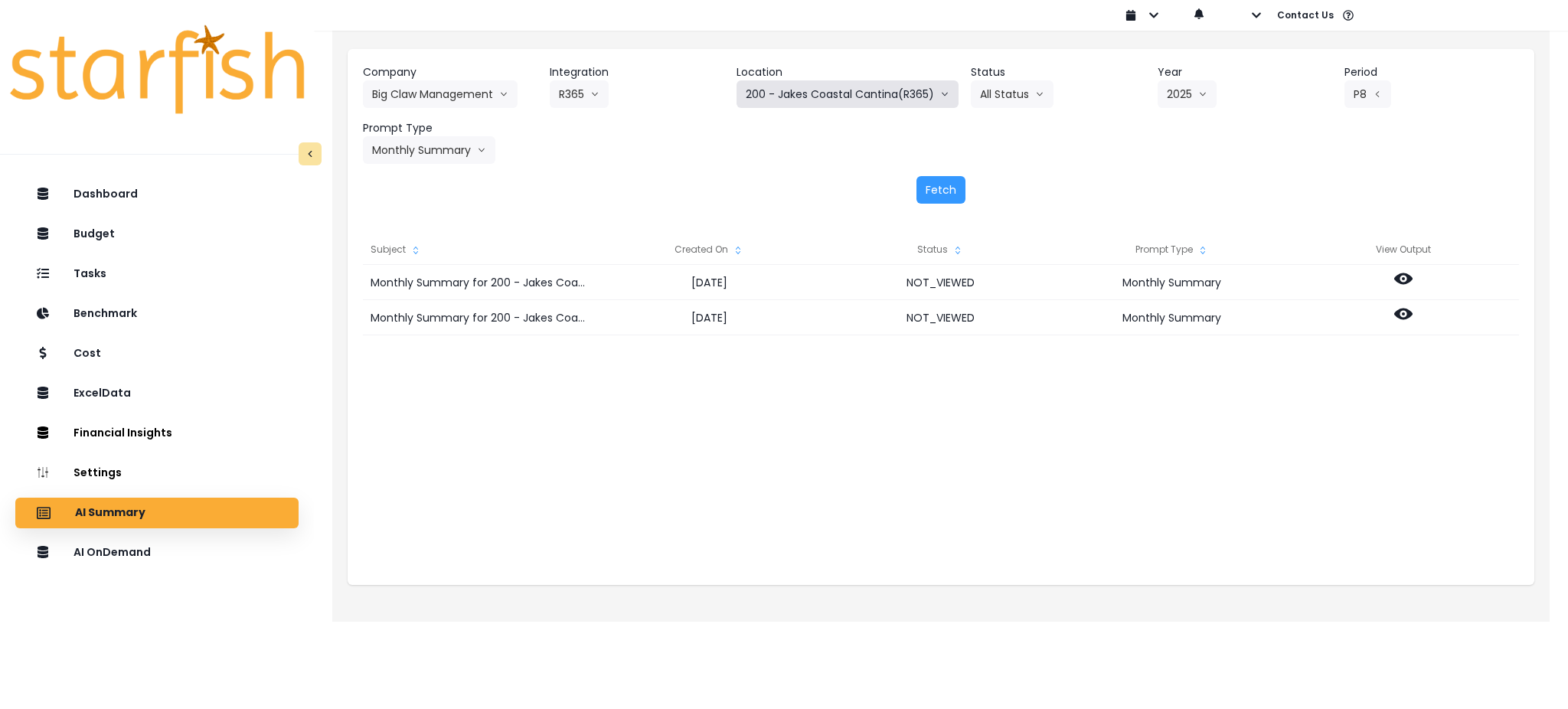
click at [793, 89] on button "200 - Jakes Coastal Cantina(R365)" at bounding box center [847, 94] width 222 height 27
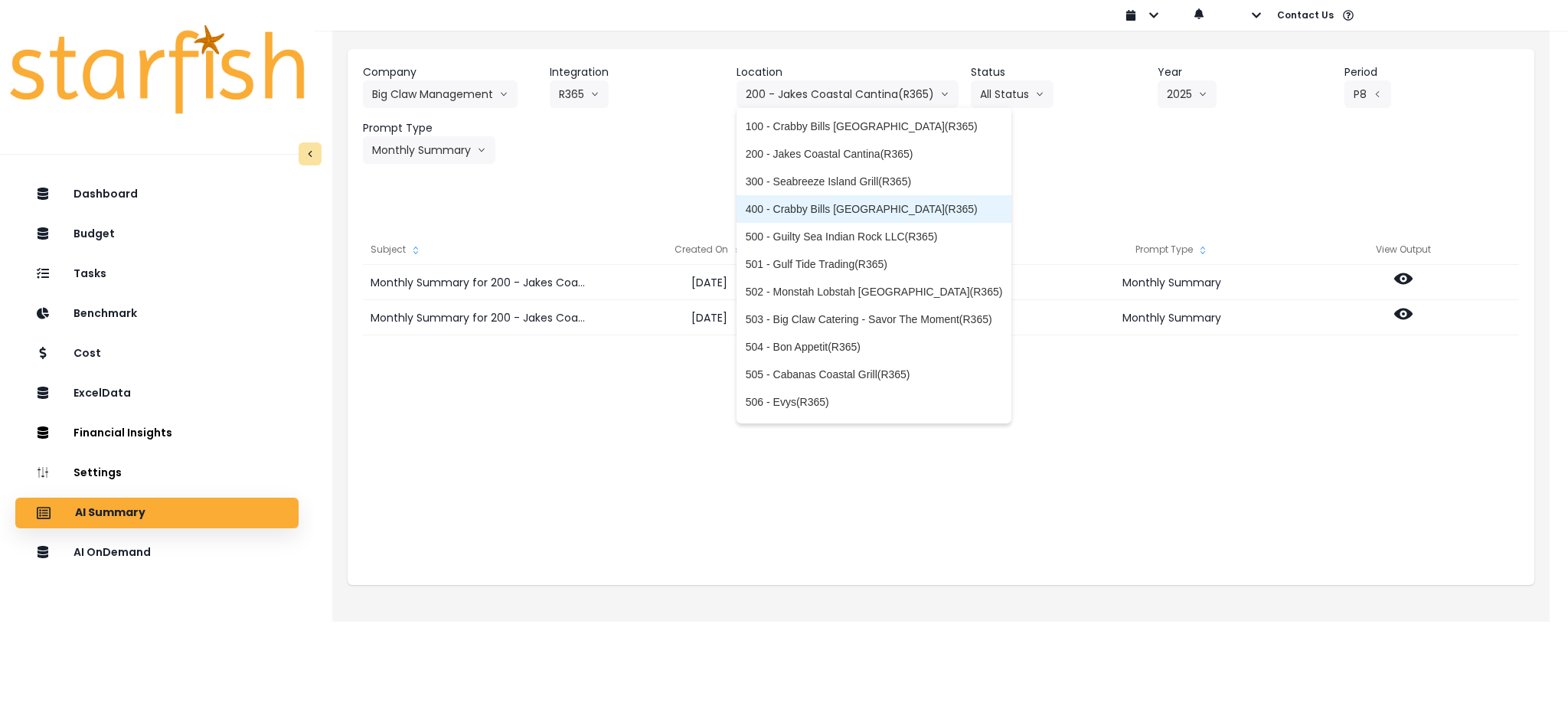
click at [815, 215] on span "400 - Crabby Bills [GEOGRAPHIC_DATA](R365)" at bounding box center [874, 209] width 257 height 16
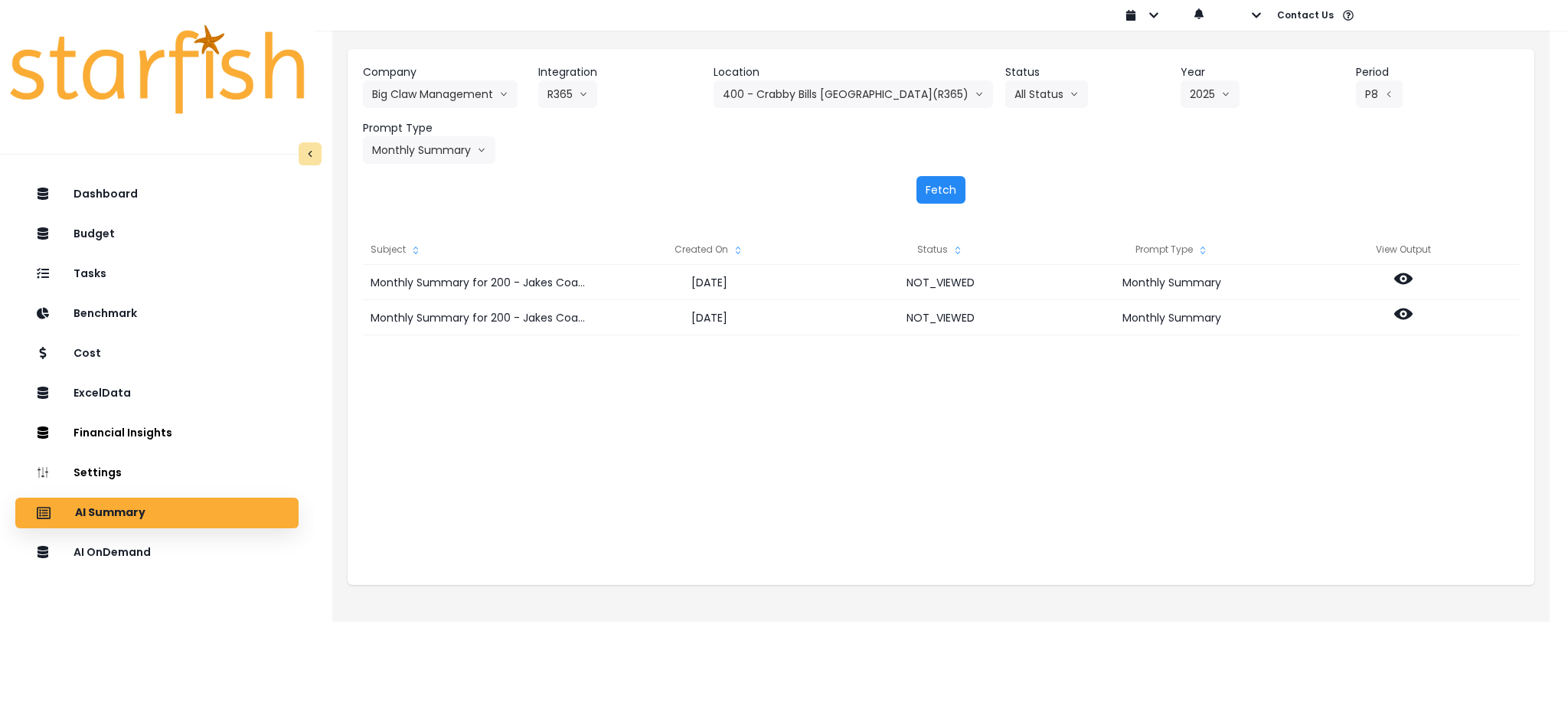
click at [927, 187] on button "Fetch" at bounding box center [941, 190] width 49 height 27
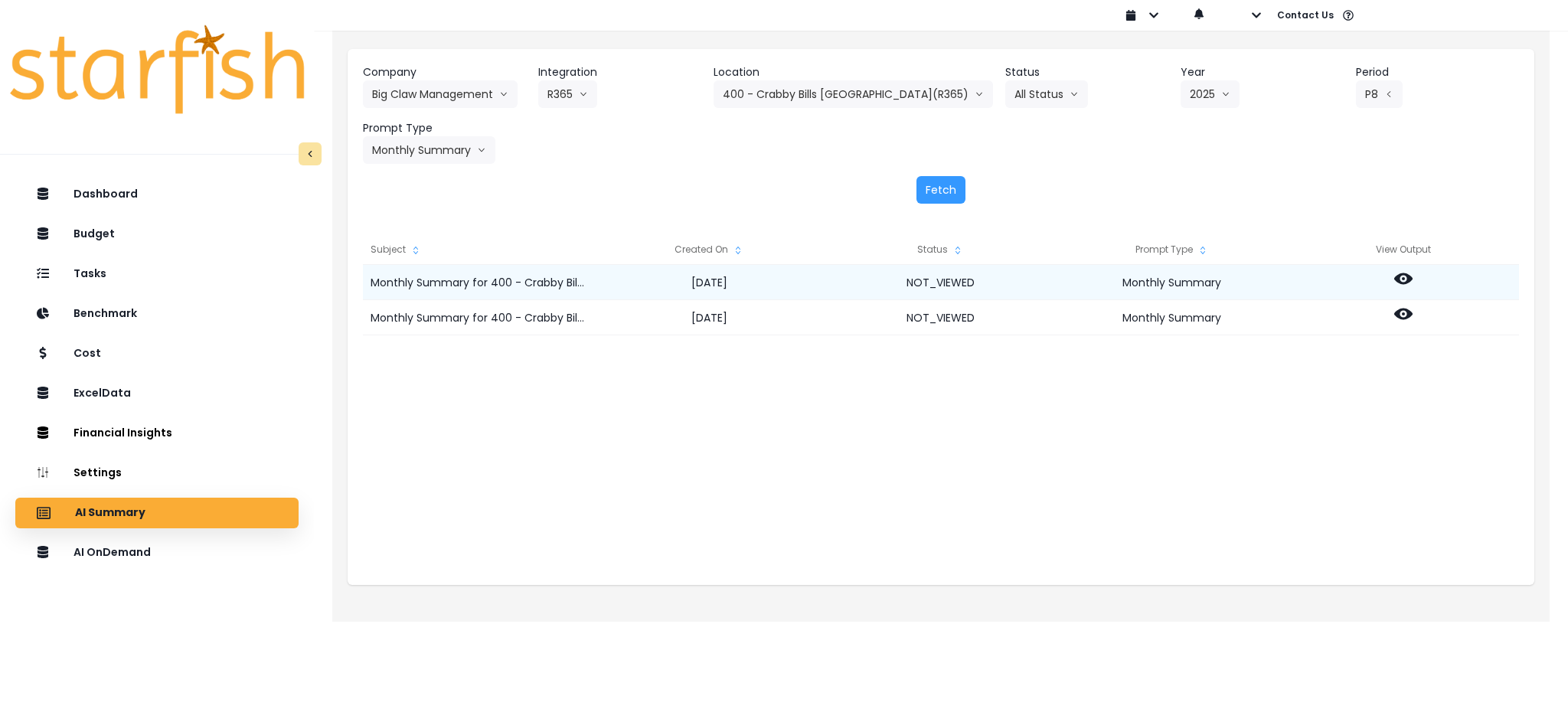
click at [1403, 281] on icon at bounding box center [1404, 279] width 19 height 19
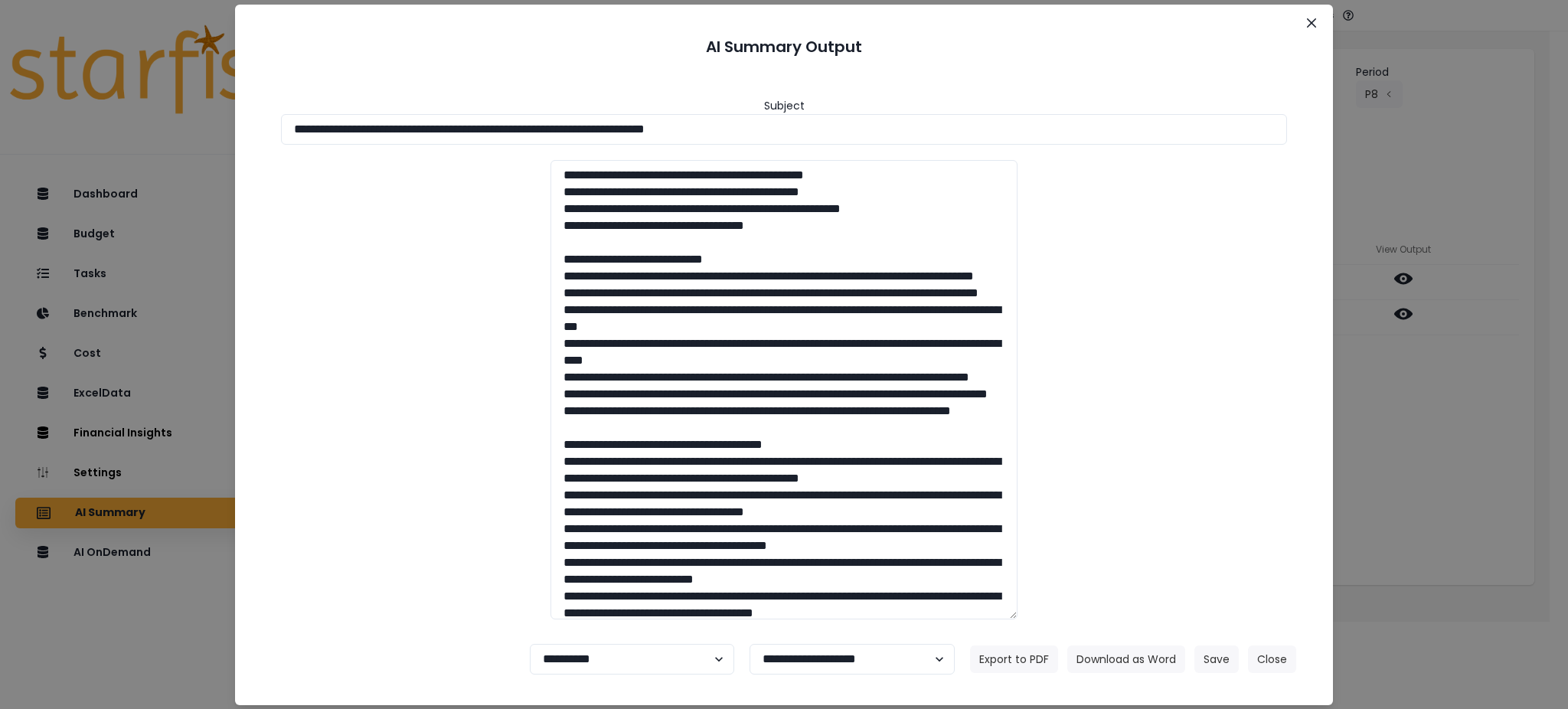
drag, startPoint x: 833, startPoint y: 124, endPoint x: 0, endPoint y: 124, distance: 833.0
click at [0, 124] on div "**********" at bounding box center [784, 354] width 1568 height 709
click at [1147, 653] on button "Download as Word" at bounding box center [1126, 659] width 118 height 27
click at [1304, 496] on div "**********" at bounding box center [784, 351] width 1061 height 561
drag, startPoint x: 1480, startPoint y: 550, endPoint x: 1461, endPoint y: 451, distance: 100.8
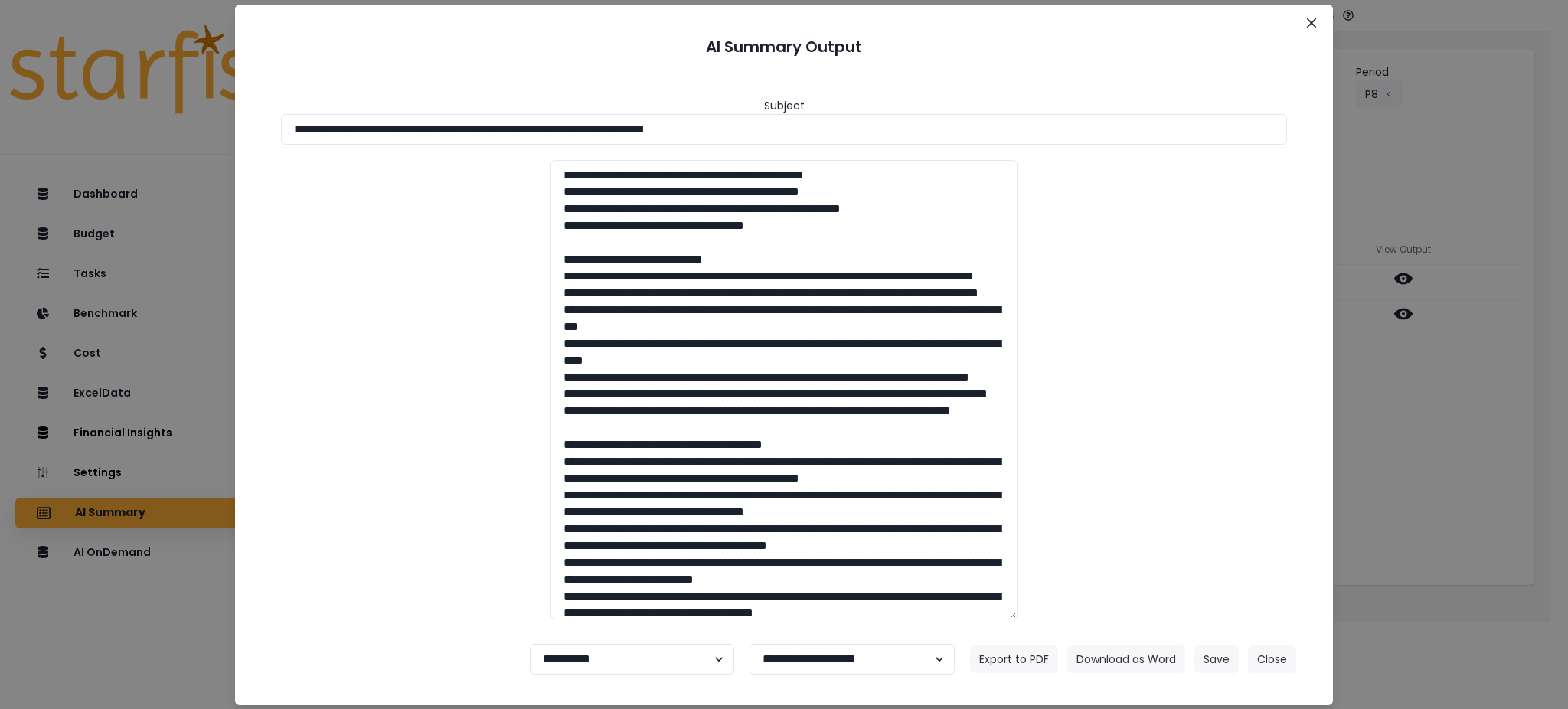
click at [1480, 550] on div "**********" at bounding box center [784, 354] width 1568 height 709
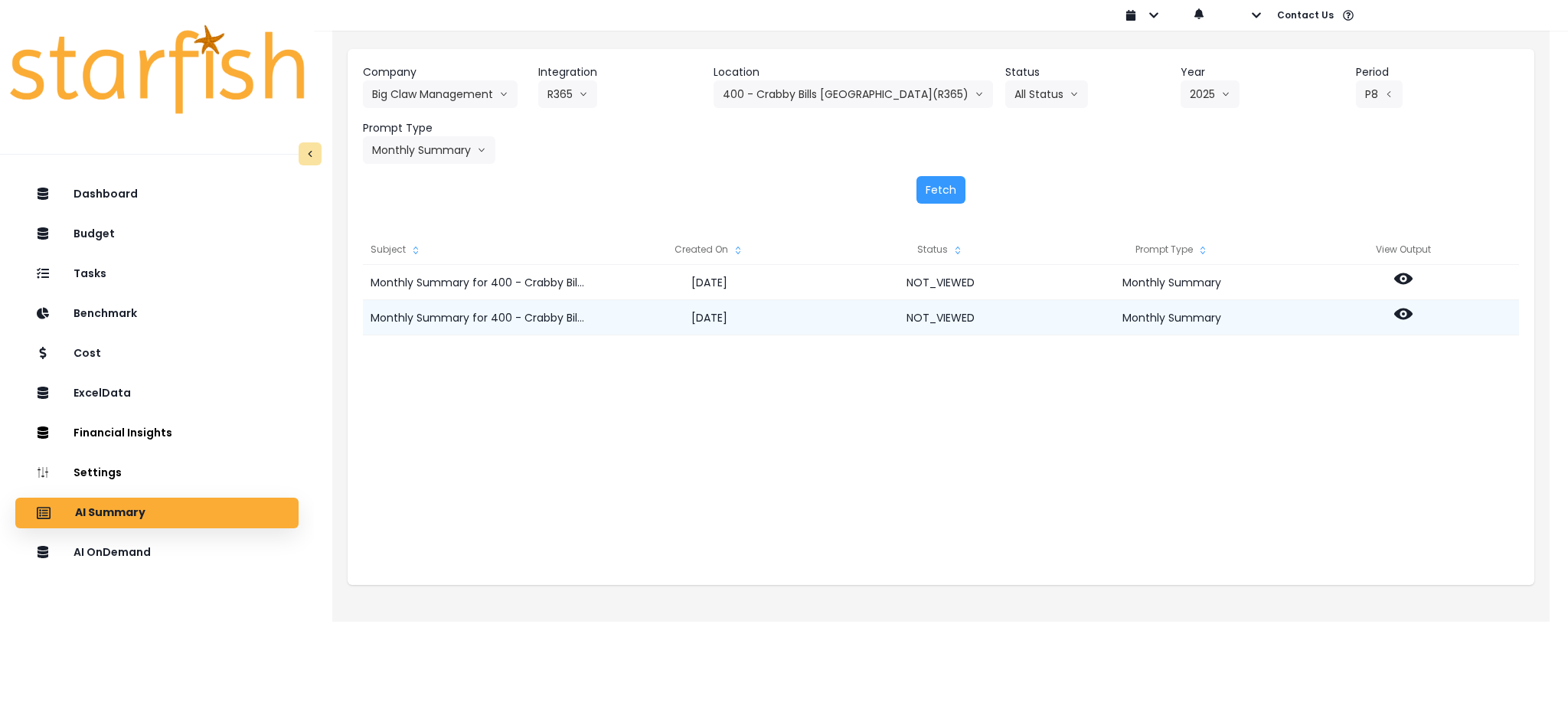
click at [1400, 315] on icon at bounding box center [1404, 314] width 19 height 19
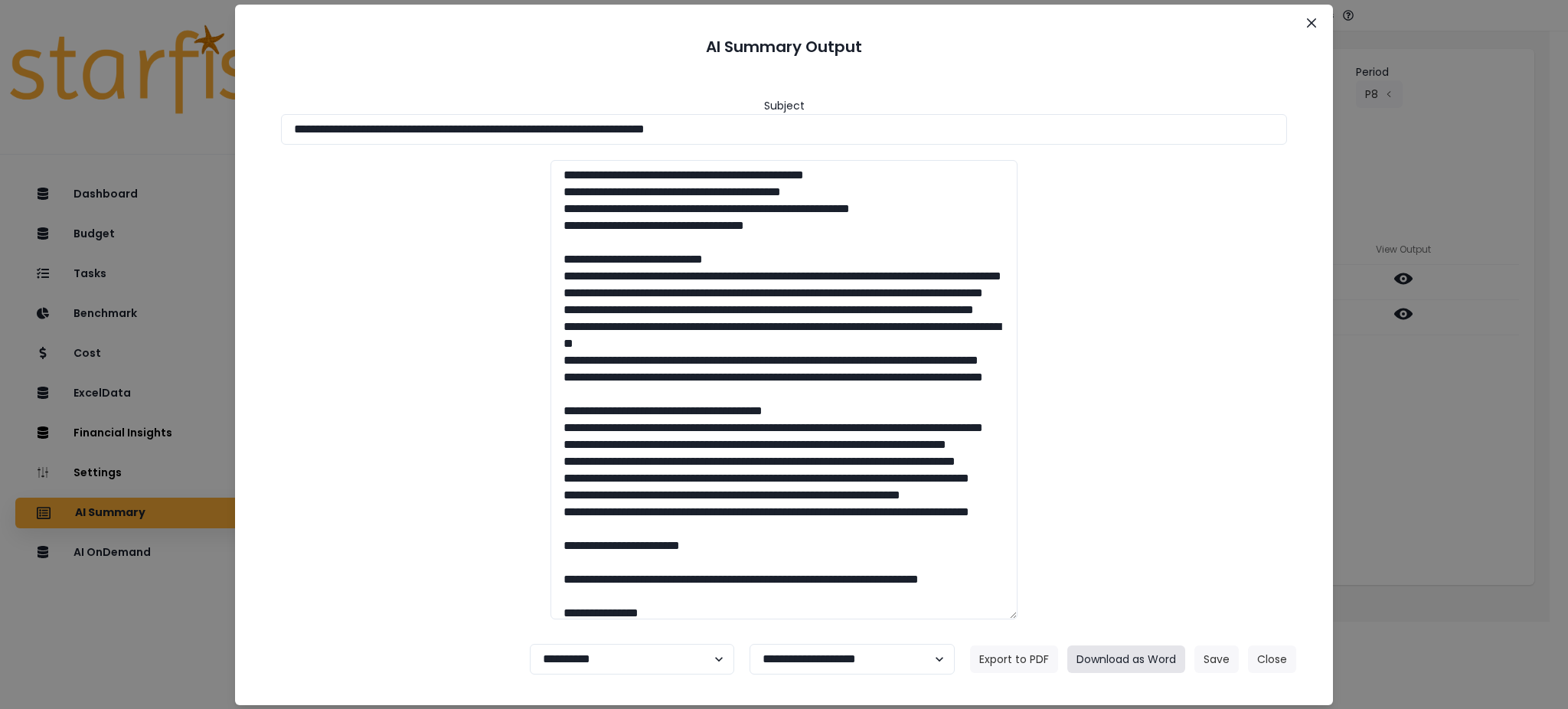
click at [1132, 661] on button "Download as Word" at bounding box center [1126, 659] width 118 height 27
click at [1137, 662] on button "Download as Word" at bounding box center [1126, 659] width 118 height 27
click at [1276, 653] on button "Close" at bounding box center [1272, 659] width 48 height 27
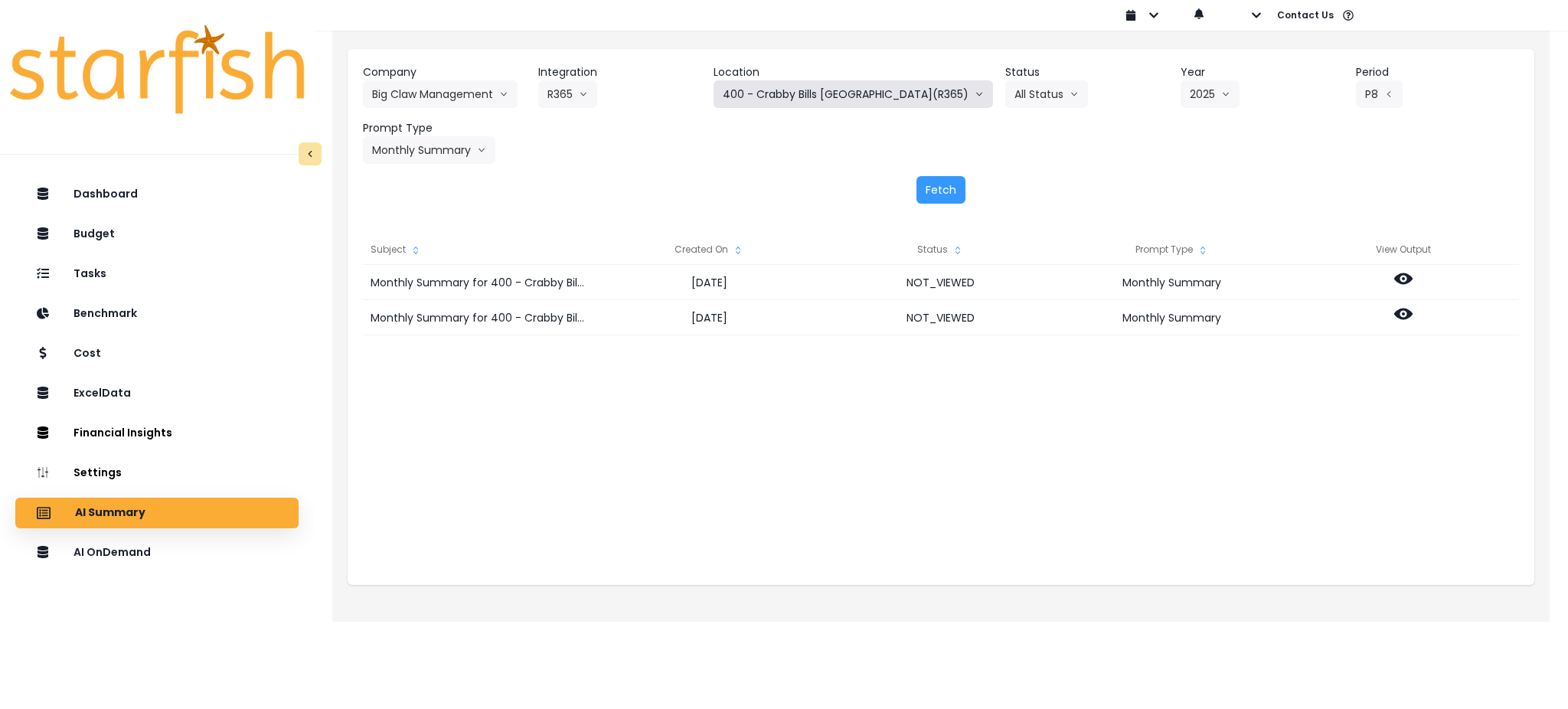
click at [825, 101] on button "400 - Crabby Bills [GEOGRAPHIC_DATA](R365)" at bounding box center [853, 94] width 280 height 27
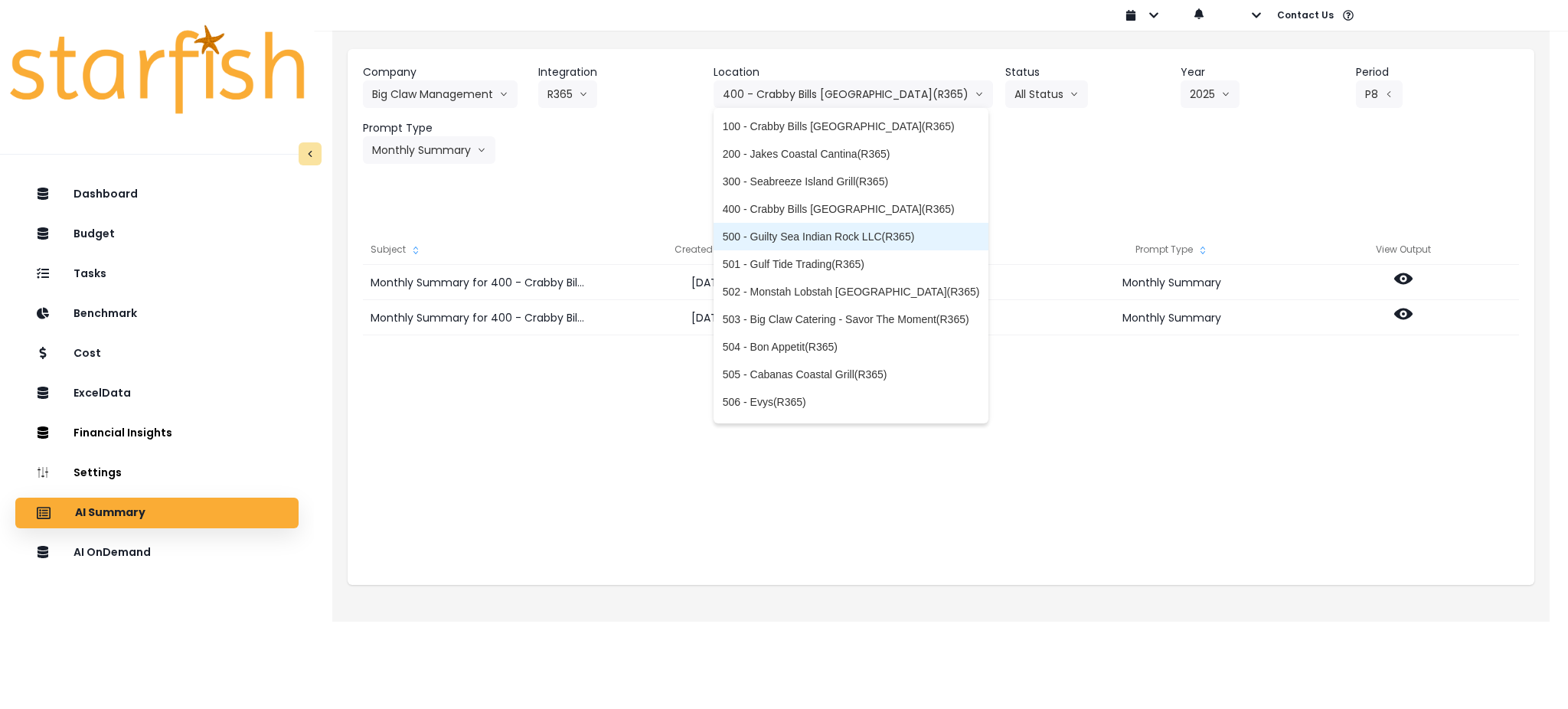
click at [795, 237] on span "500 - Guilty Sea Indian Rock LLC(R365)" at bounding box center [851, 237] width 257 height 16
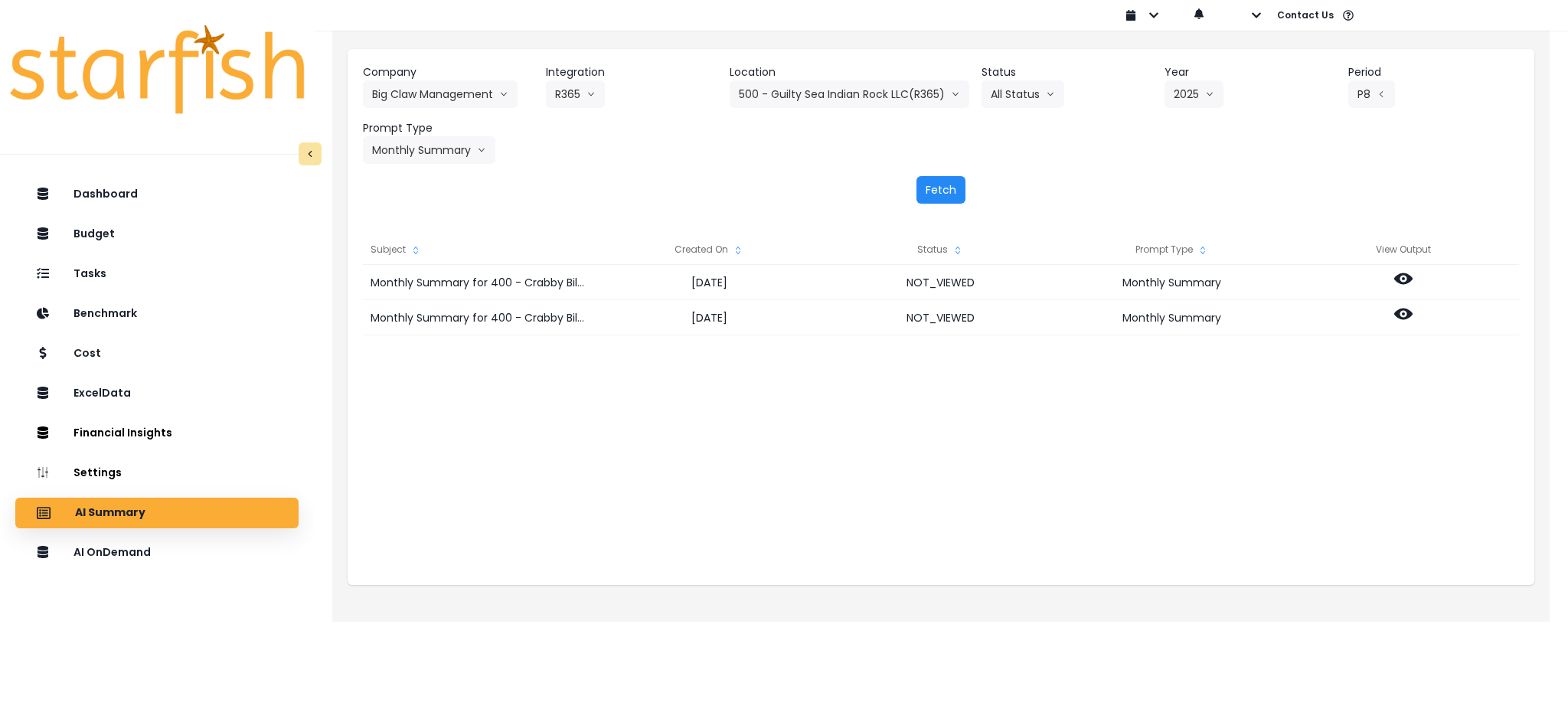
click at [946, 194] on button "Fetch" at bounding box center [941, 190] width 49 height 27
click at [618, 518] on div "Monthly Summary for 500 - Guilty Sea Indian Rock LLC(R365) for P8 2025 [DATE] N…" at bounding box center [941, 418] width 1156 height 306
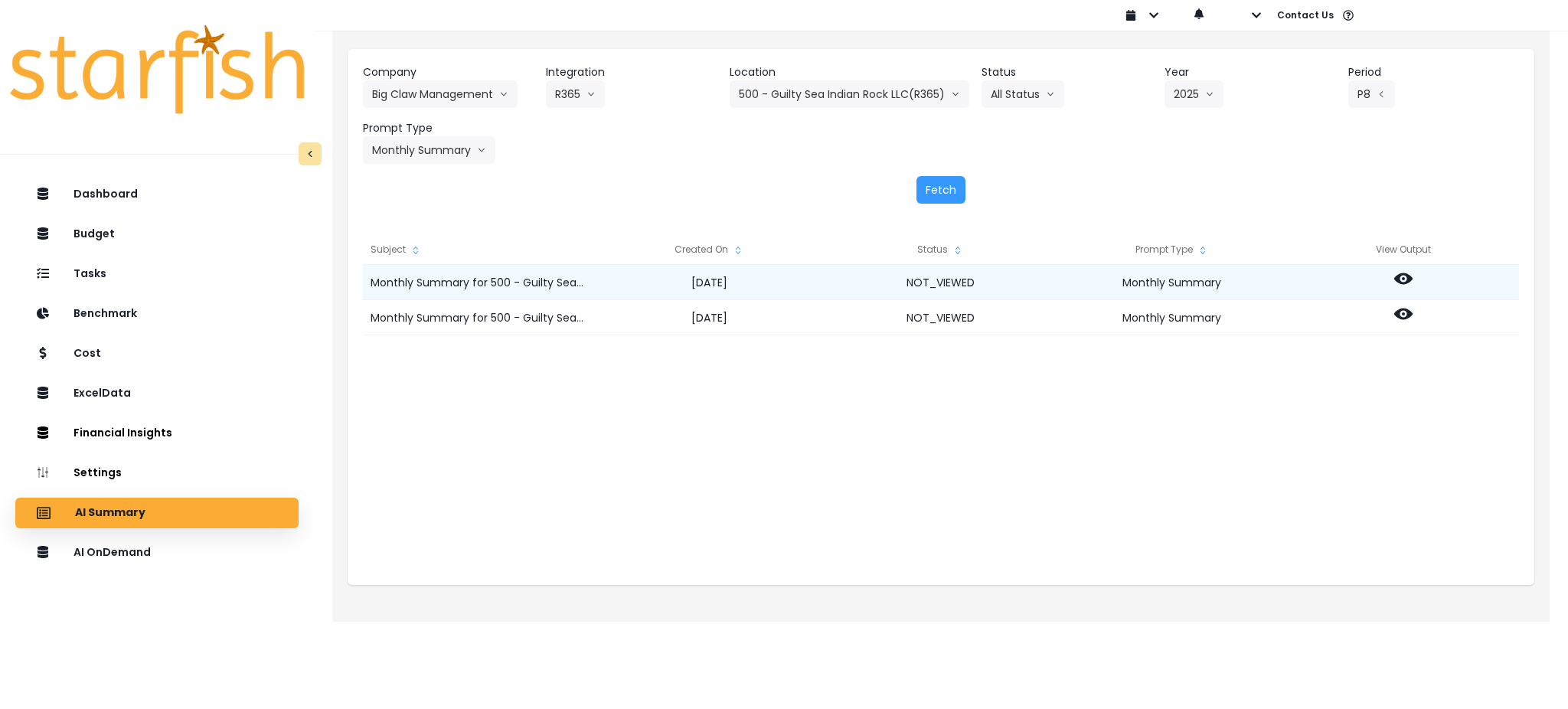
click at [1404, 276] on icon at bounding box center [1404, 279] width 19 height 19
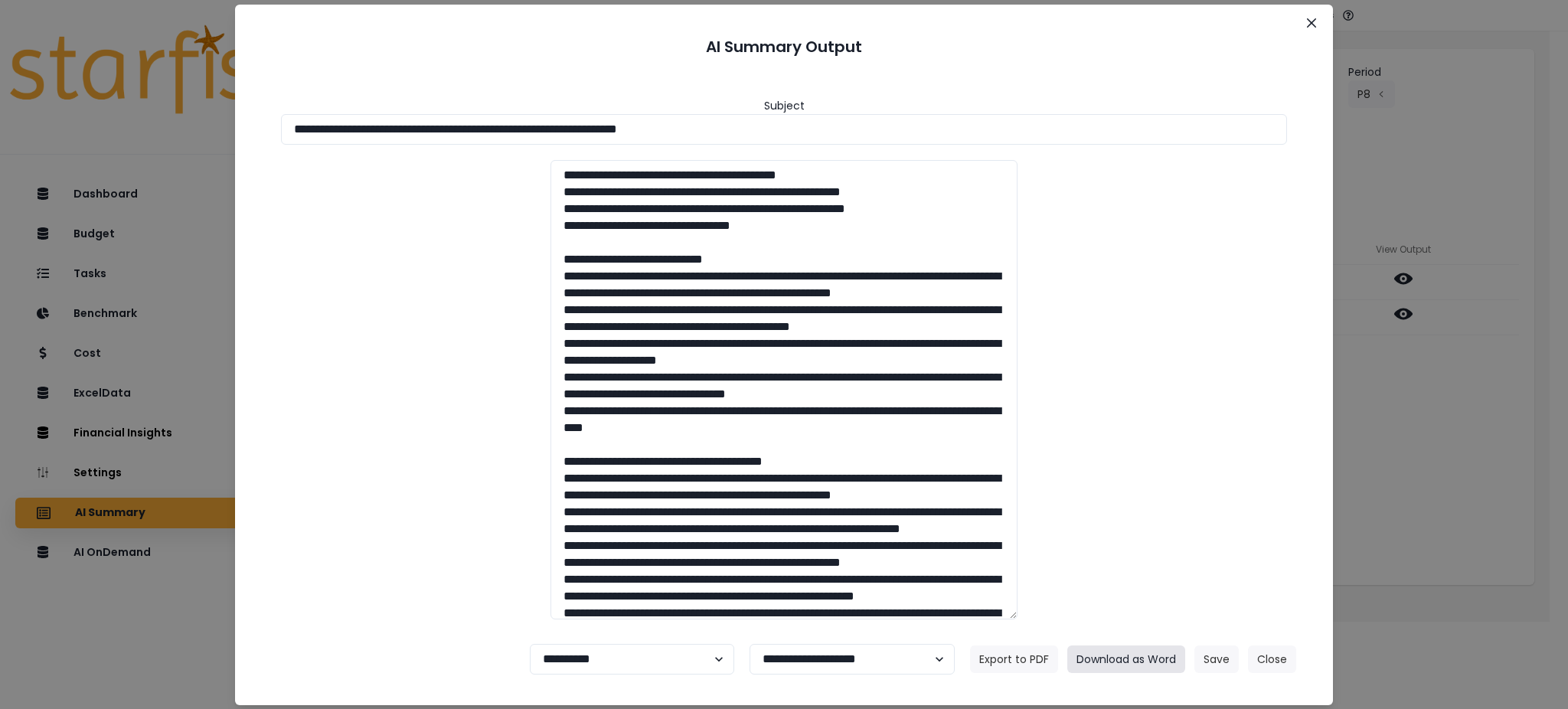
click at [1115, 660] on button "Download as Word" at bounding box center [1126, 659] width 118 height 27
drag, startPoint x: 796, startPoint y: 130, endPoint x: 0, endPoint y: 109, distance: 796.3
click at [0, 109] on div "**********" at bounding box center [784, 354] width 1568 height 709
click at [1148, 661] on button "Download as Word" at bounding box center [1126, 659] width 118 height 27
click at [1431, 465] on div "**********" at bounding box center [784, 354] width 1568 height 709
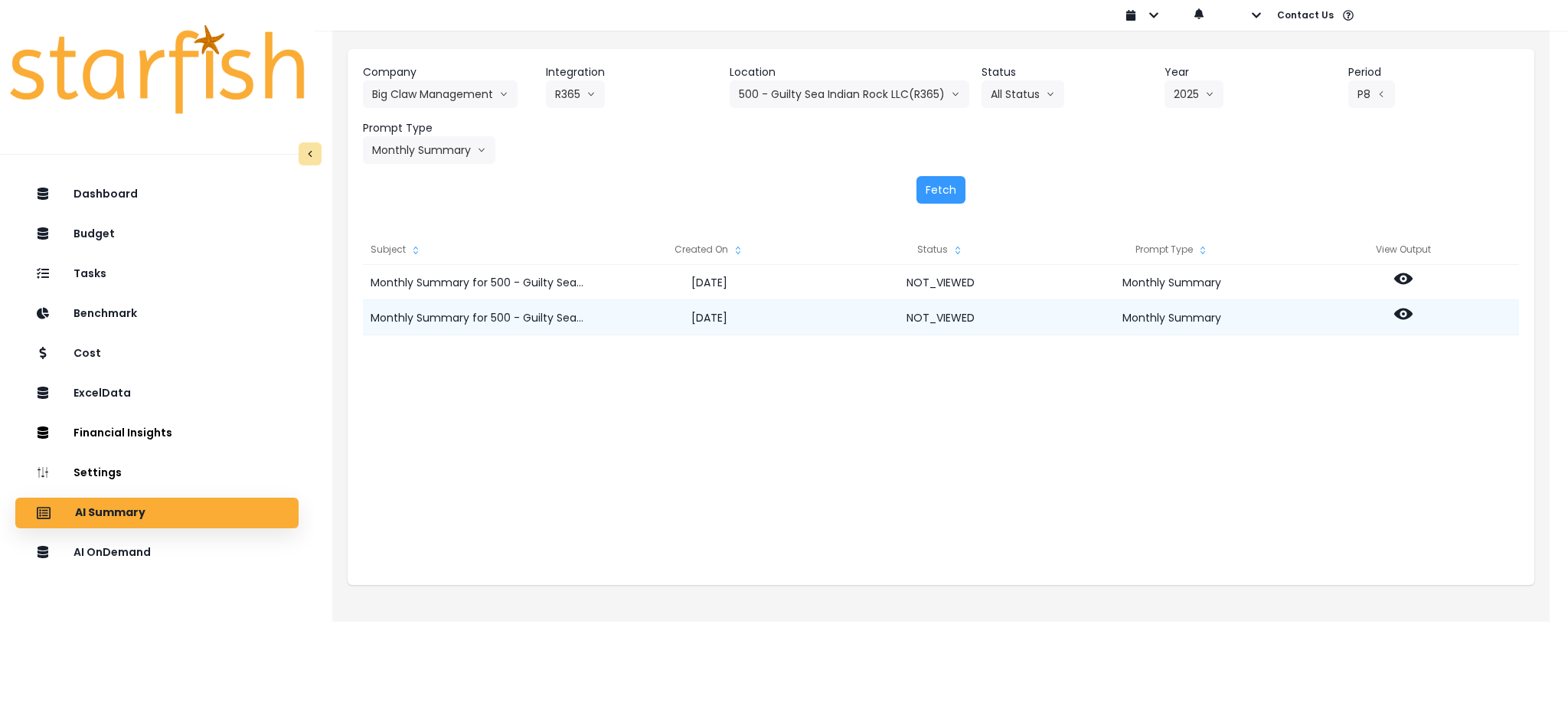
click at [1402, 315] on icon at bounding box center [1404, 314] width 19 height 19
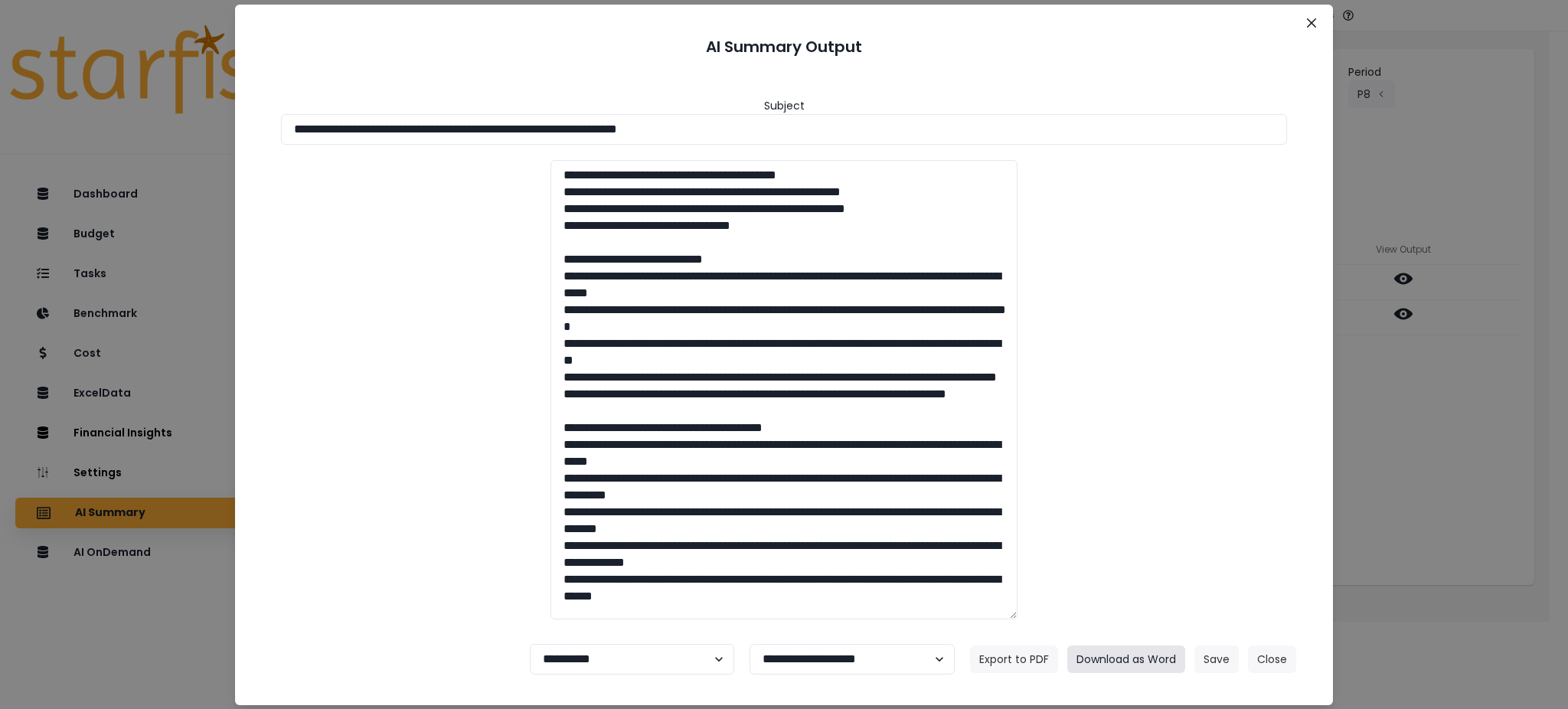
click at [1135, 660] on button "Download as Word" at bounding box center [1126, 659] width 118 height 27
click at [1274, 654] on button "Close" at bounding box center [1272, 659] width 48 height 27
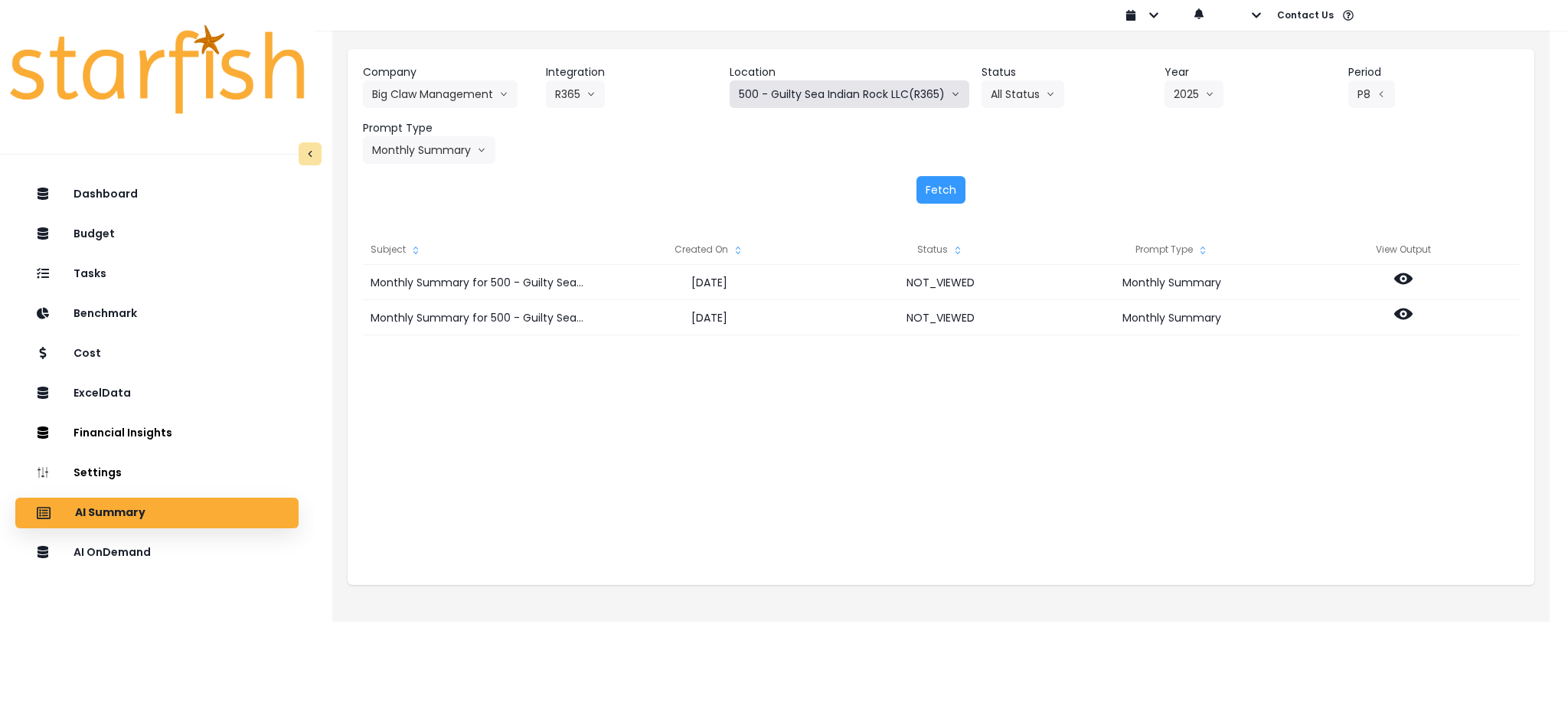
click at [880, 87] on button "500 - Guilty Sea Indian Rock LLC(R365)" at bounding box center [849, 94] width 240 height 27
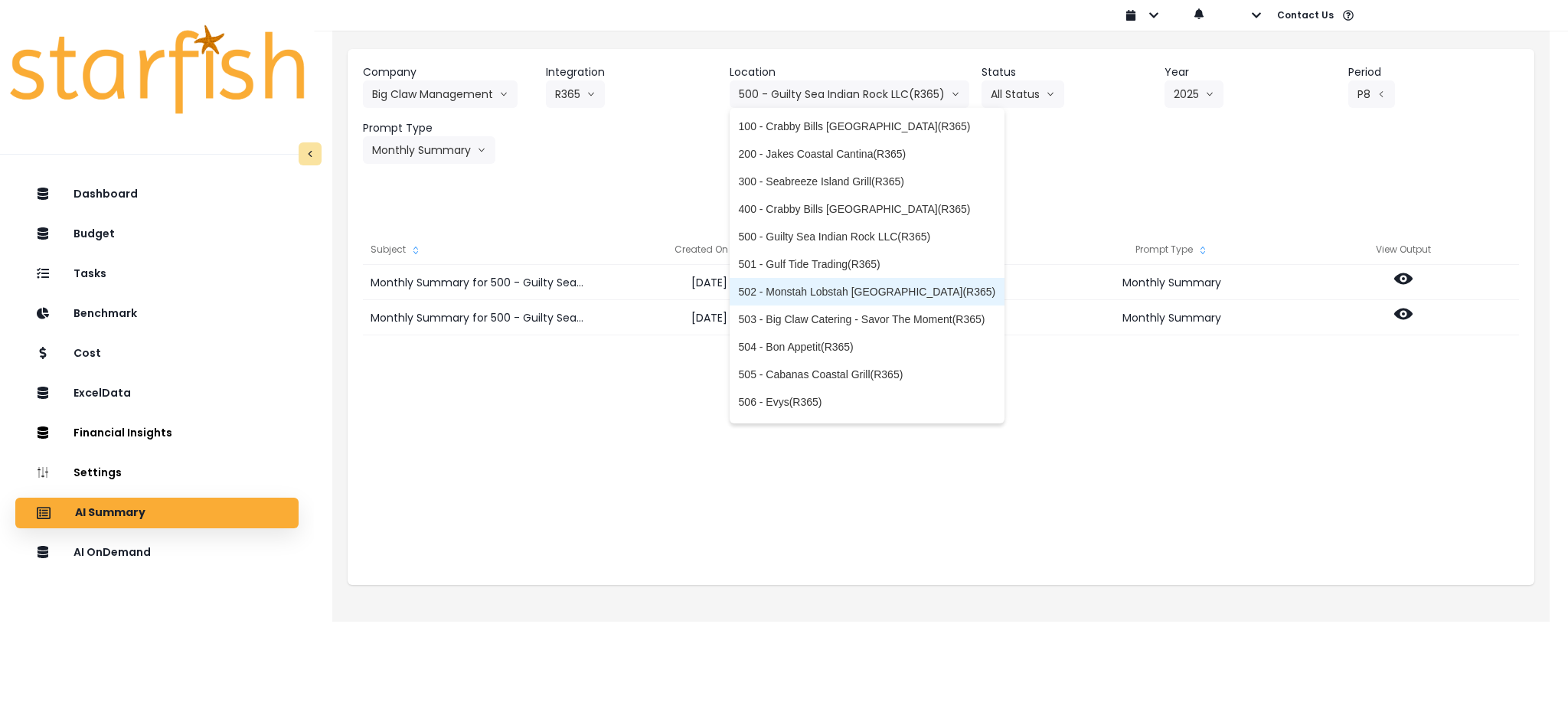
click at [837, 292] on span "502 - Monstah Lobstah [GEOGRAPHIC_DATA](R365)" at bounding box center [867, 292] width 257 height 16
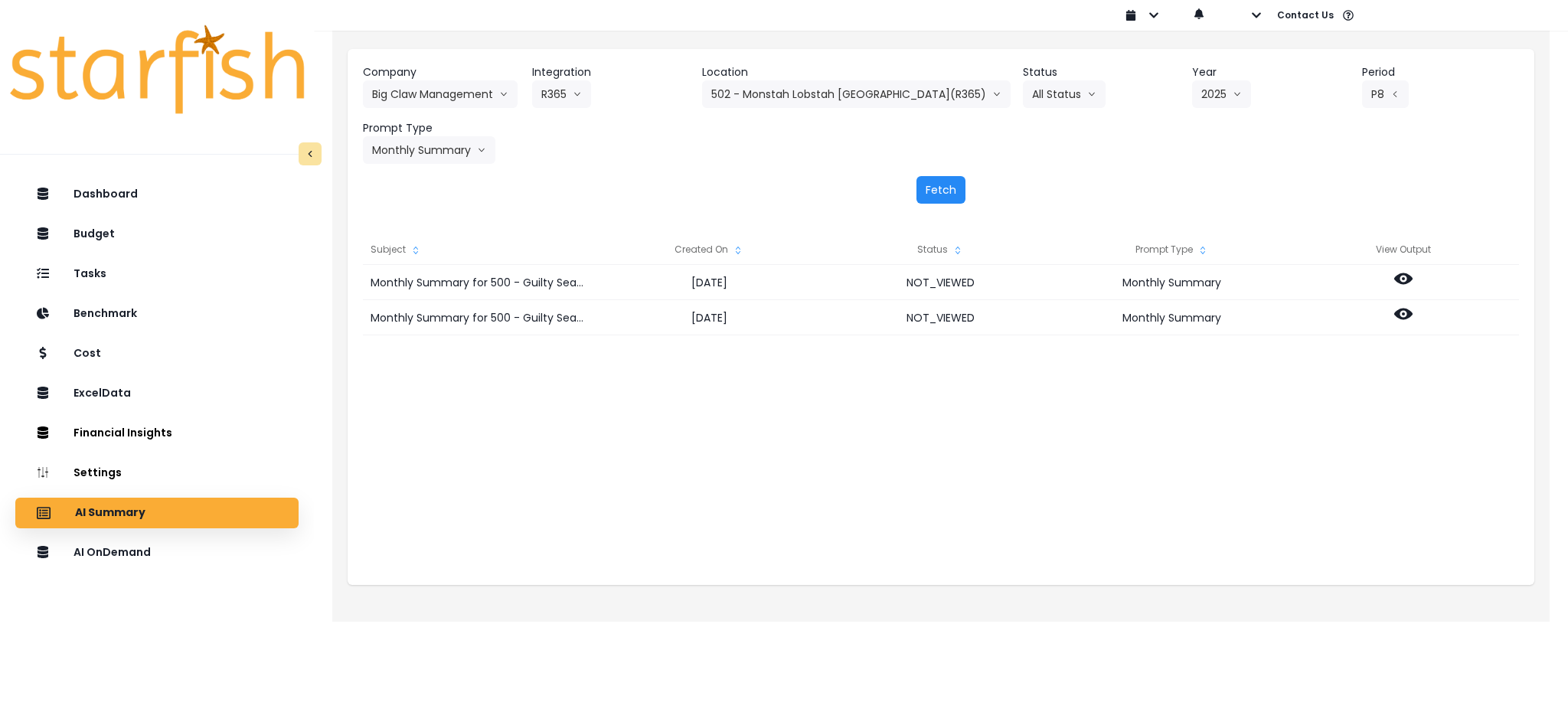
click at [945, 187] on button "Fetch" at bounding box center [941, 190] width 49 height 27
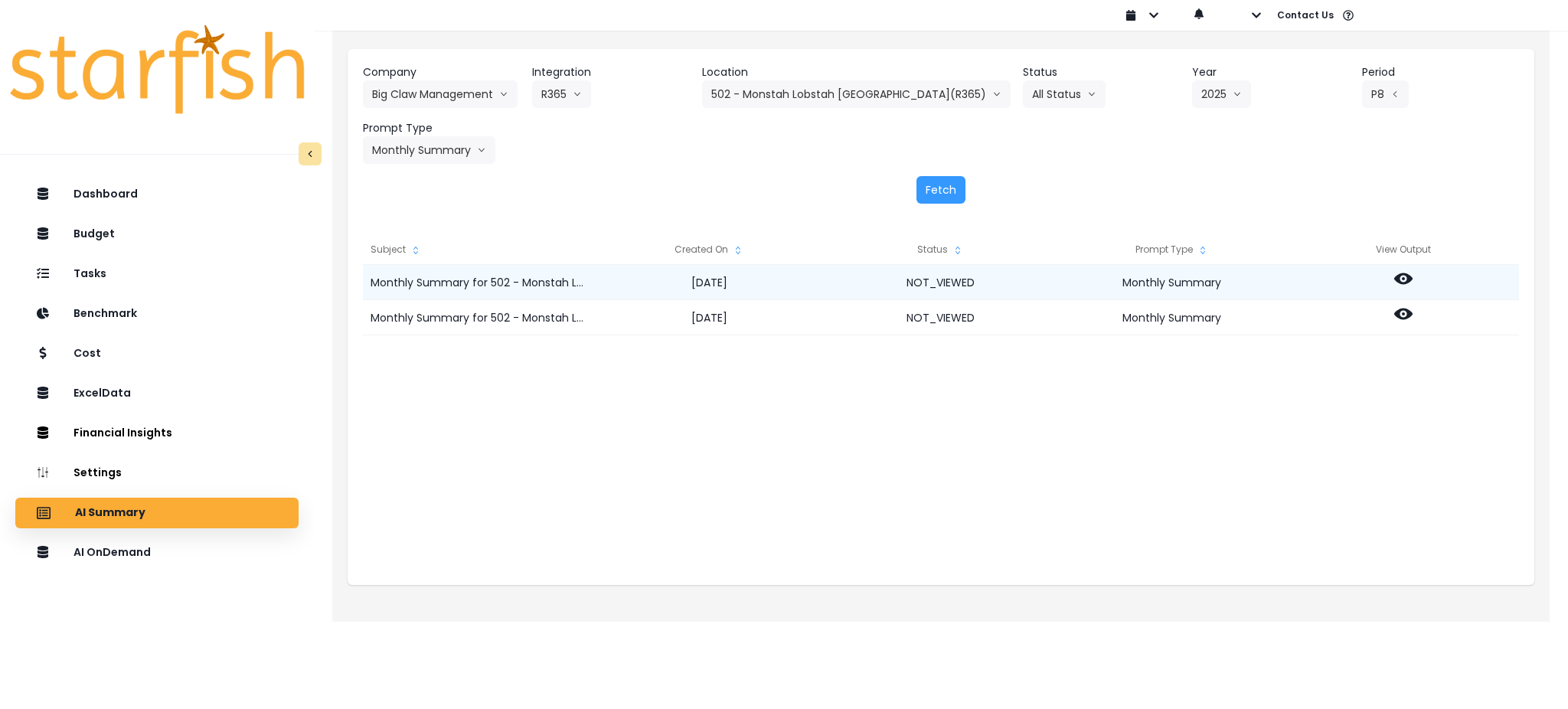
click at [1406, 281] on icon at bounding box center [1404, 279] width 19 height 12
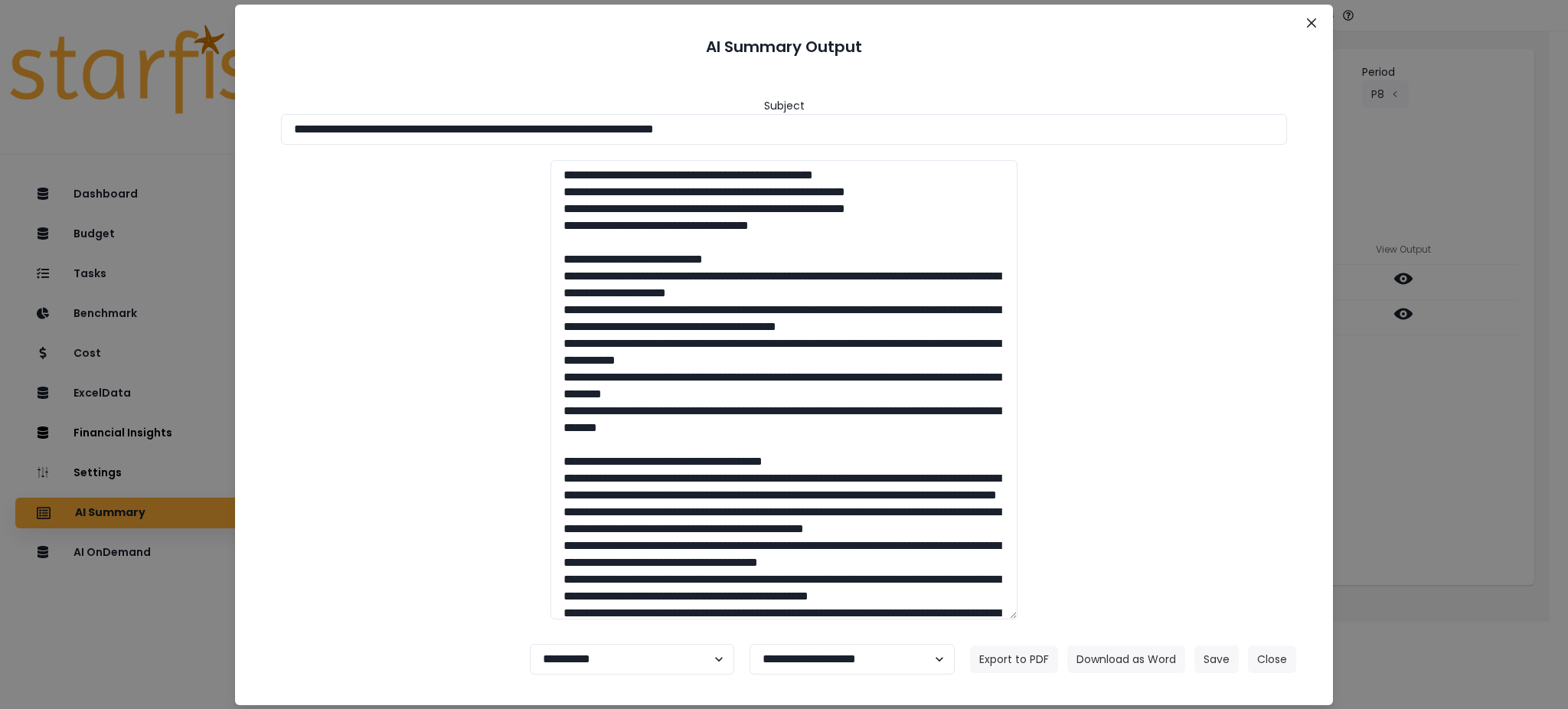
drag, startPoint x: 841, startPoint y: 130, endPoint x: 0, endPoint y: 80, distance: 842.5
click at [0, 80] on div "**********" at bounding box center [784, 354] width 1568 height 709
click at [1120, 654] on button "Download as Word" at bounding box center [1126, 659] width 118 height 27
click at [1313, 402] on div "**********" at bounding box center [784, 351] width 1061 height 561
click at [1391, 423] on div "**********" at bounding box center [784, 354] width 1568 height 709
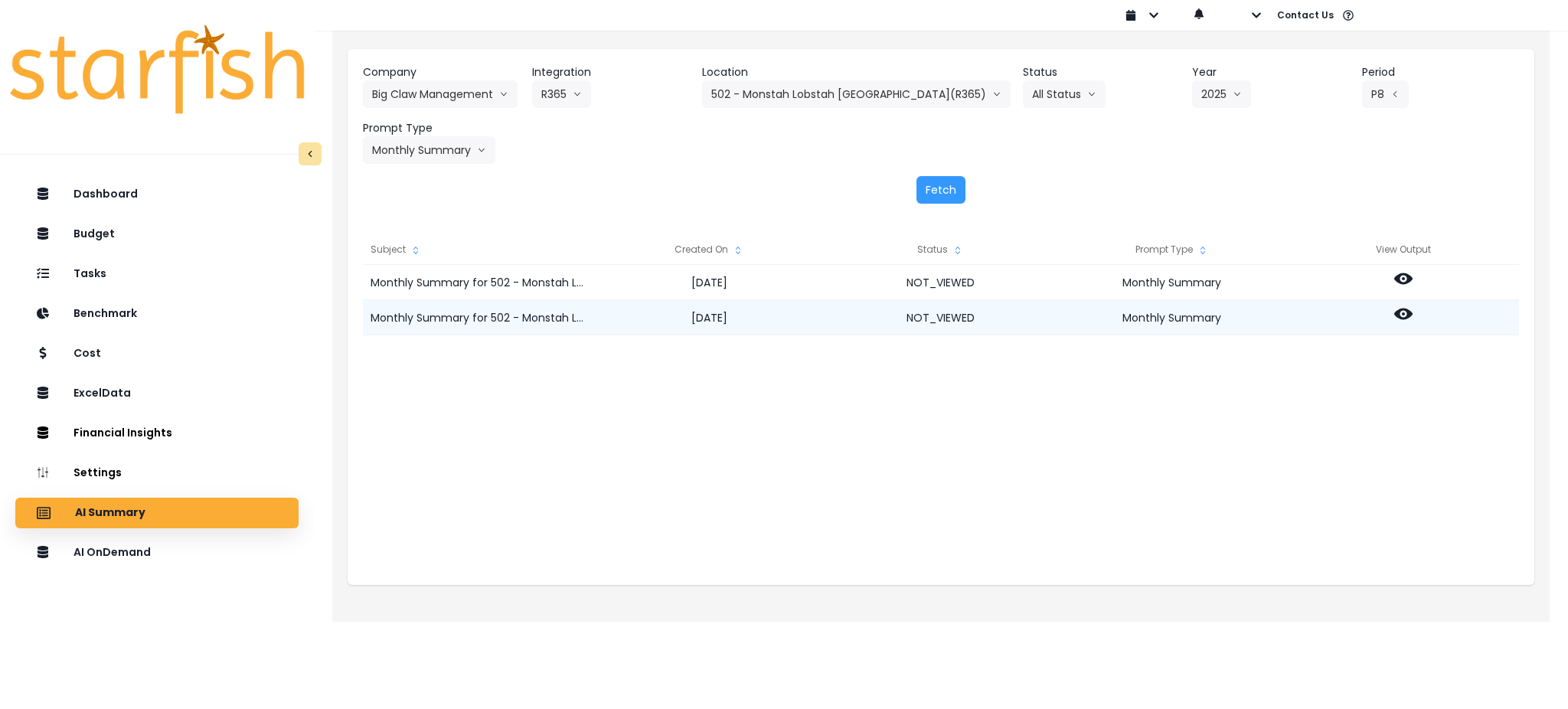
click at [1399, 317] on icon at bounding box center [1404, 314] width 19 height 12
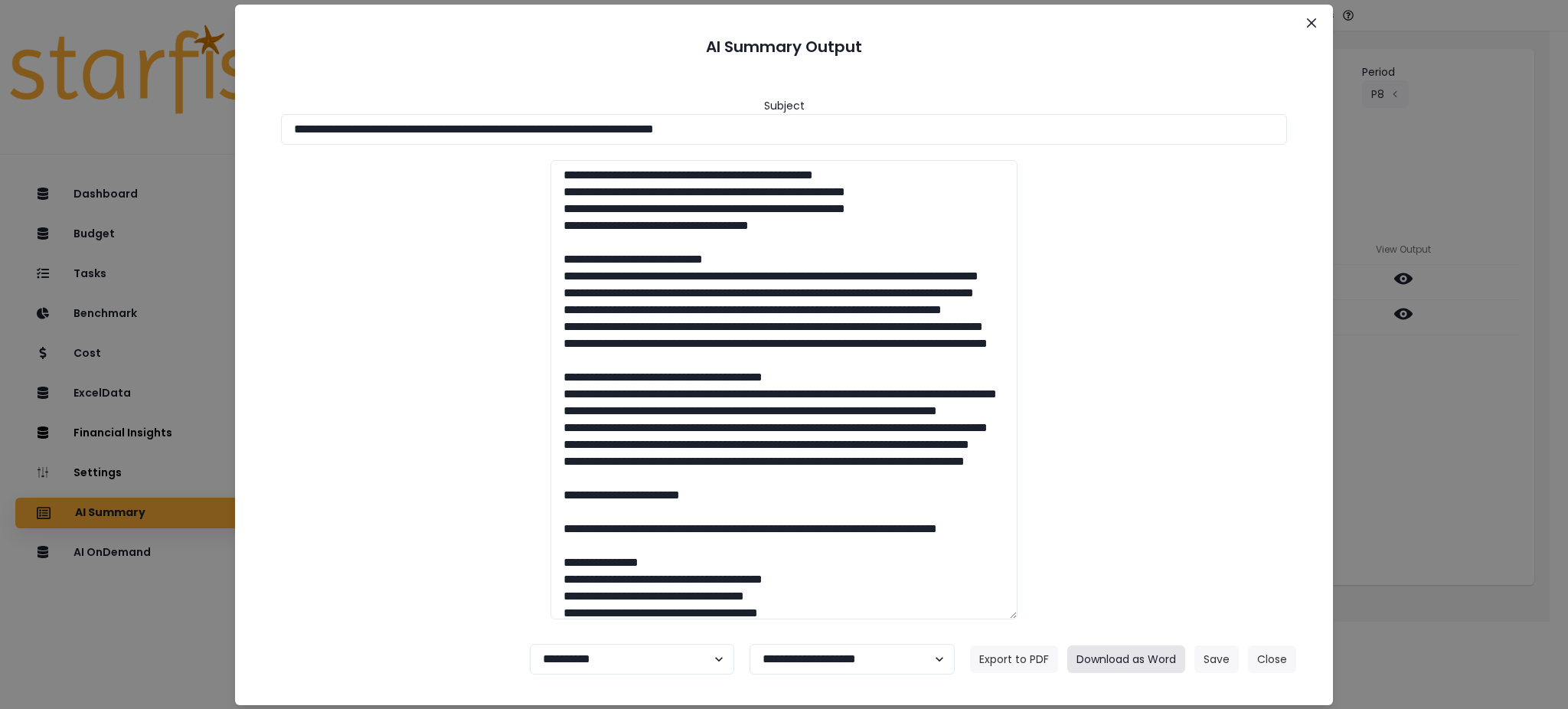
click at [1133, 654] on button "Download as Word" at bounding box center [1126, 659] width 118 height 27
